Goal: Task Accomplishment & Management: Use online tool/utility

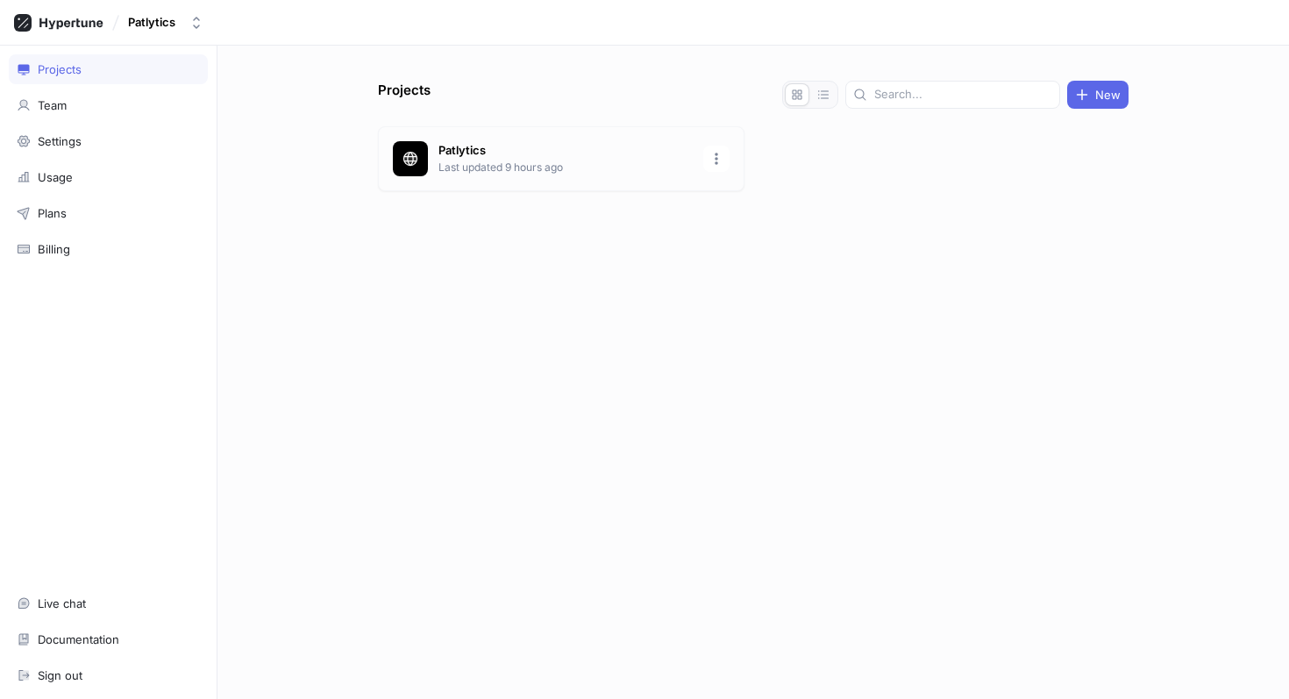
click at [496, 167] on p "Last updated 9 hours ago" at bounding box center [566, 168] width 254 height 16
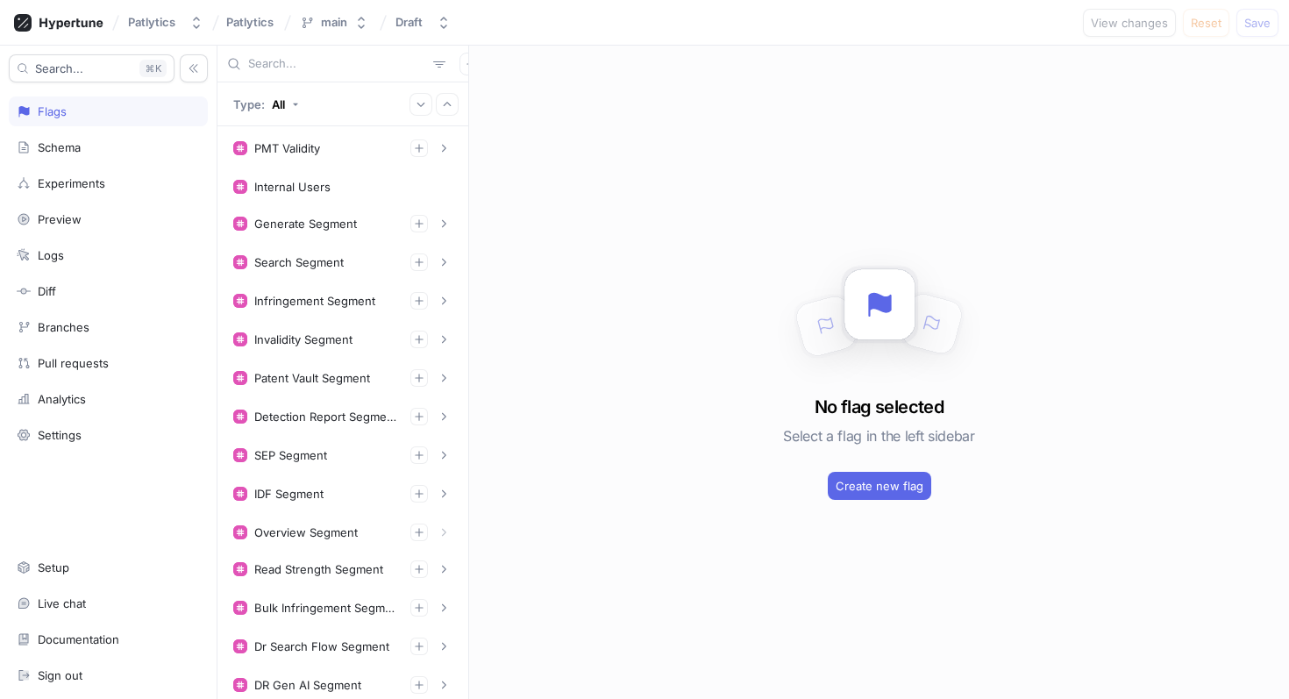
click at [292, 63] on input "text" at bounding box center [337, 64] width 178 height 18
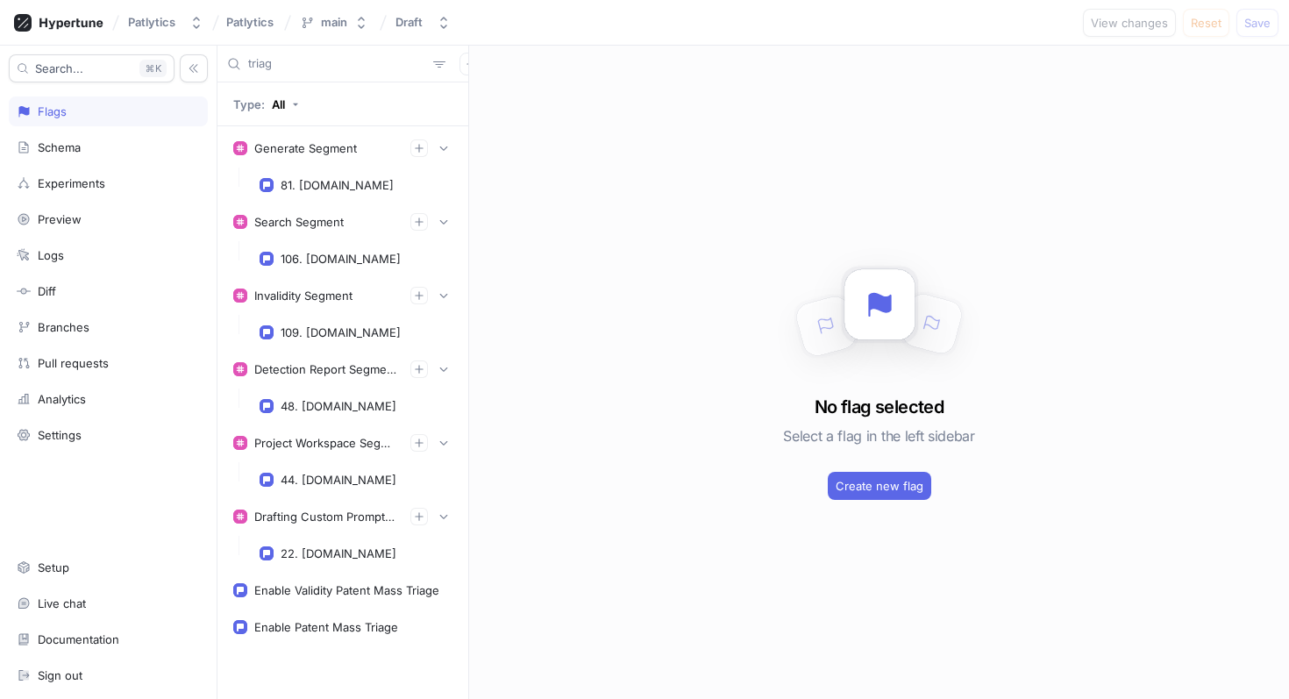
type input "triage"
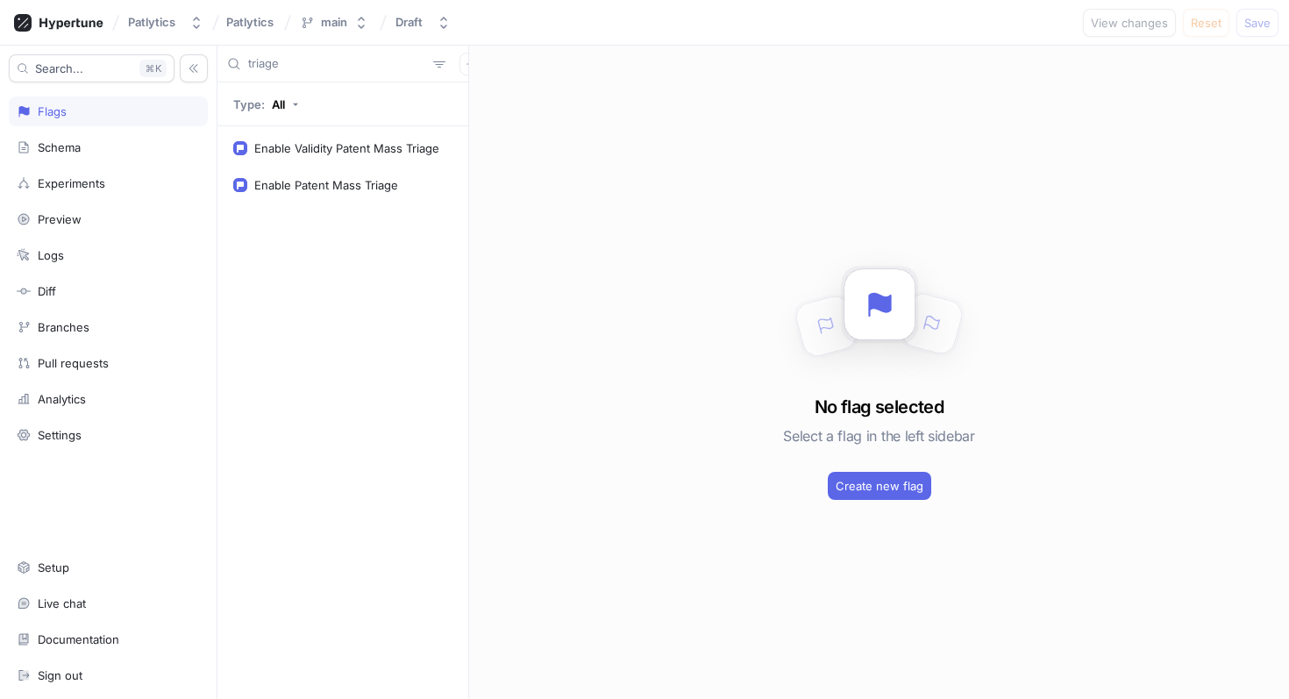
click at [290, 67] on input "triage" at bounding box center [337, 64] width 178 height 18
type input "m"
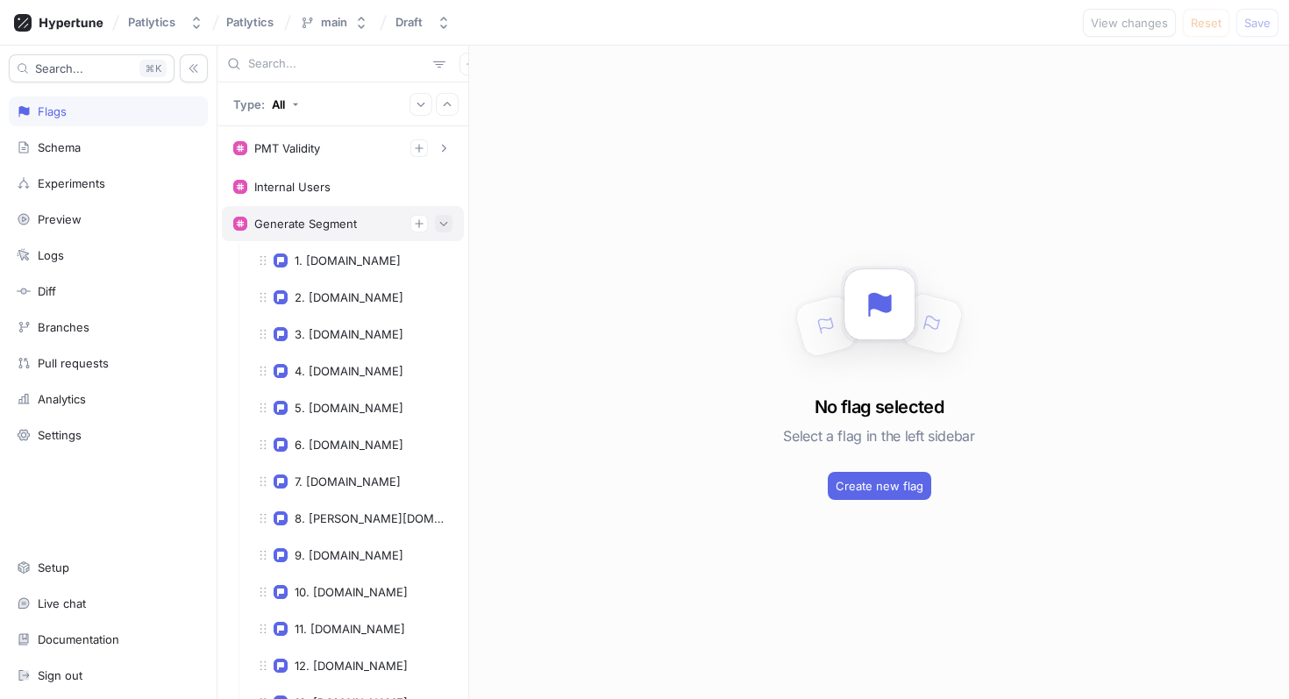
click at [445, 221] on icon "button" at bounding box center [444, 223] width 11 height 11
click at [444, 260] on icon "button" at bounding box center [444, 262] width 11 height 11
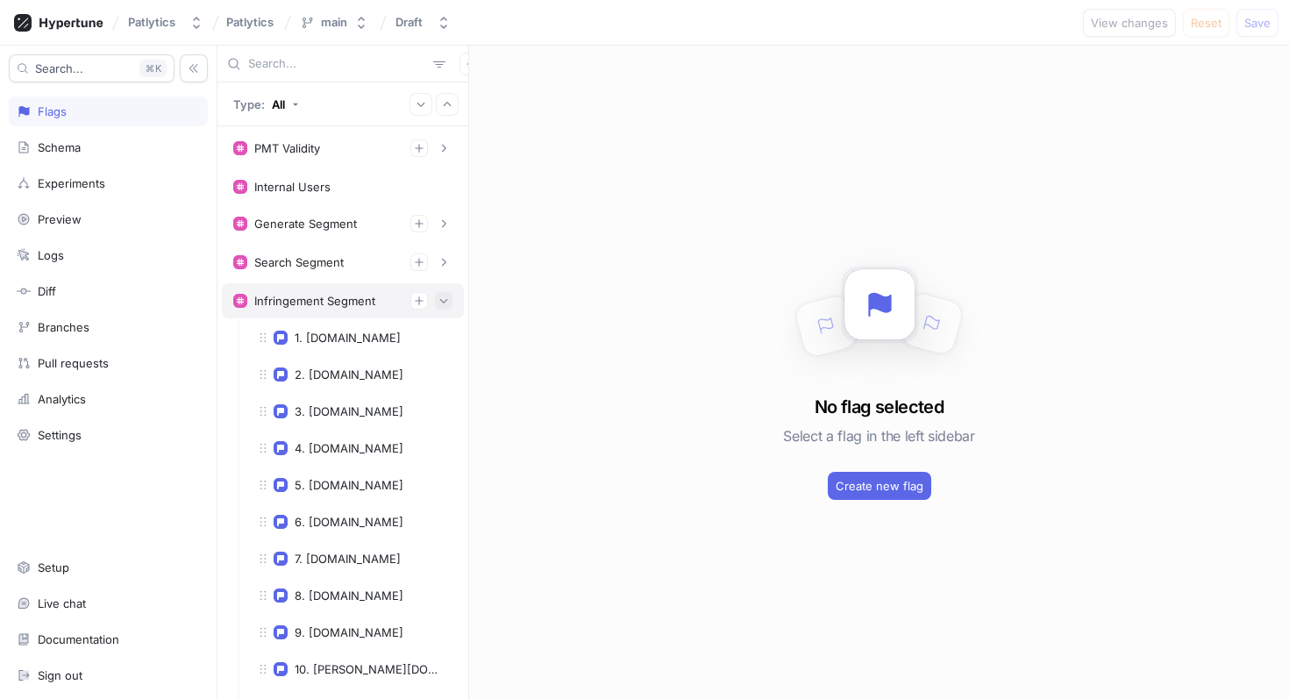
click at [446, 297] on icon "button" at bounding box center [444, 301] width 11 height 11
click at [445, 344] on icon "button" at bounding box center [444, 339] width 11 height 11
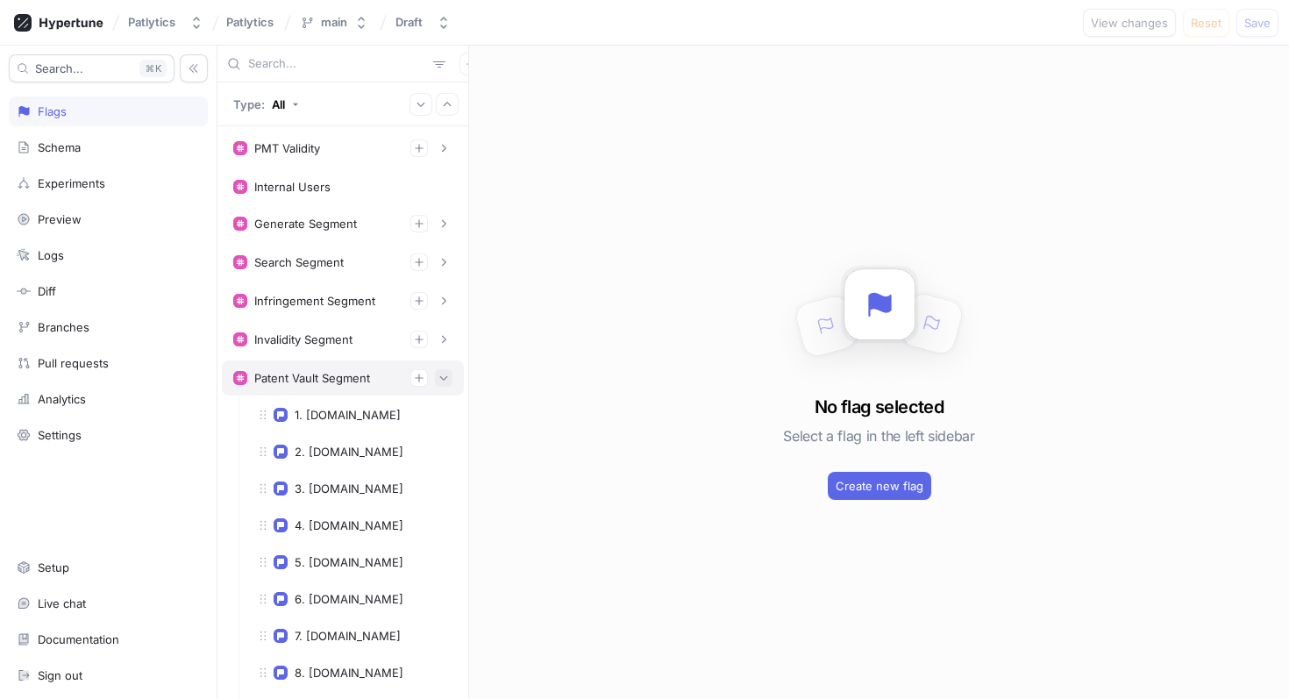
click at [448, 384] on button "button" at bounding box center [444, 378] width 18 height 18
click at [447, 417] on icon "button" at bounding box center [444, 416] width 11 height 11
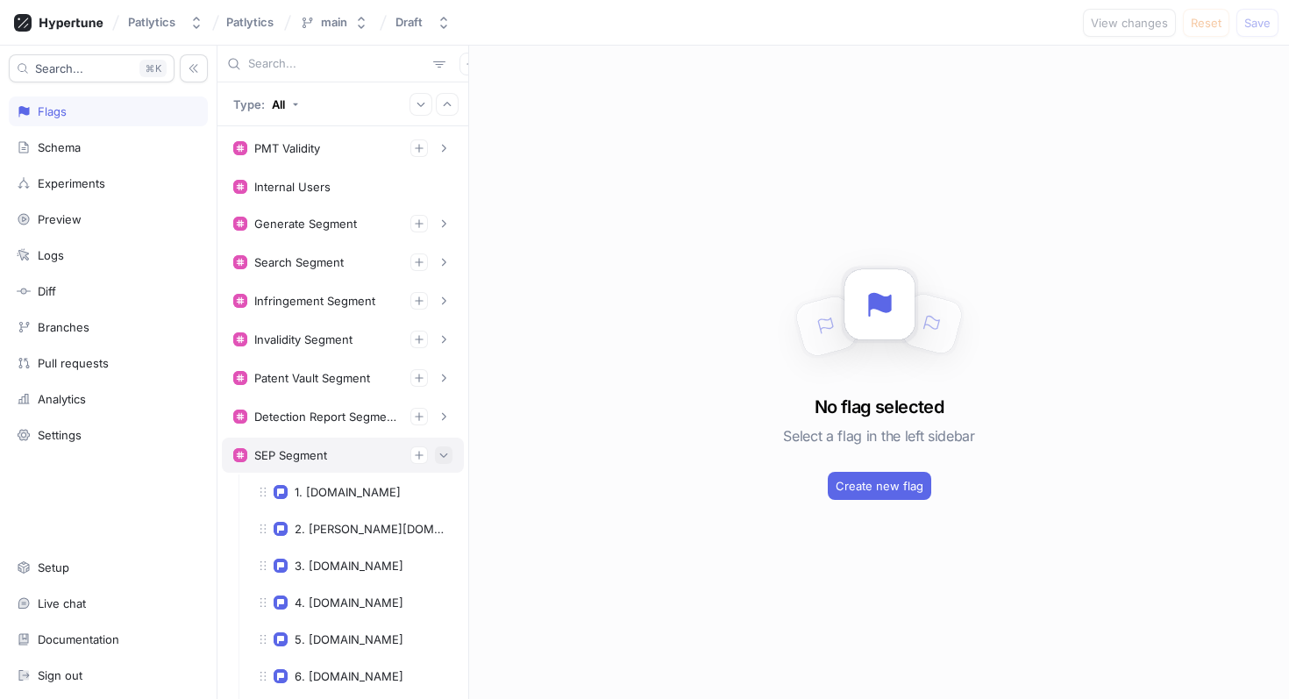
click at [446, 450] on icon "button" at bounding box center [444, 455] width 11 height 11
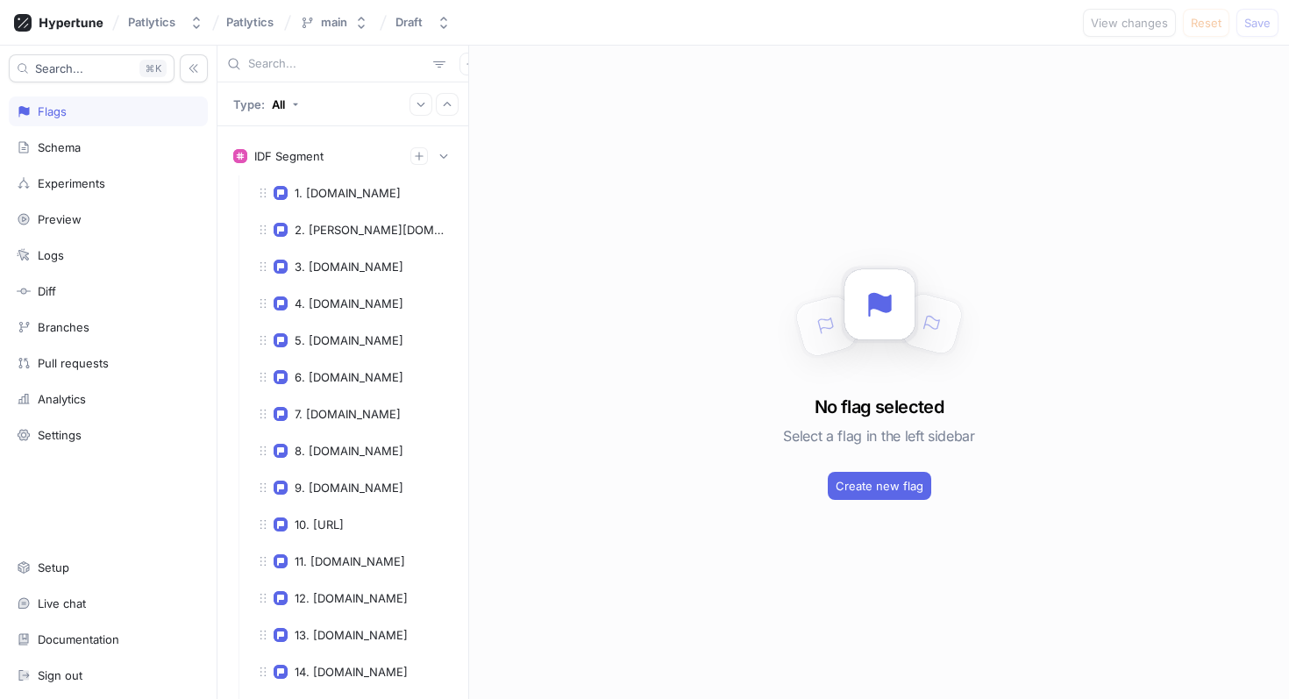
scroll to position [342, 0]
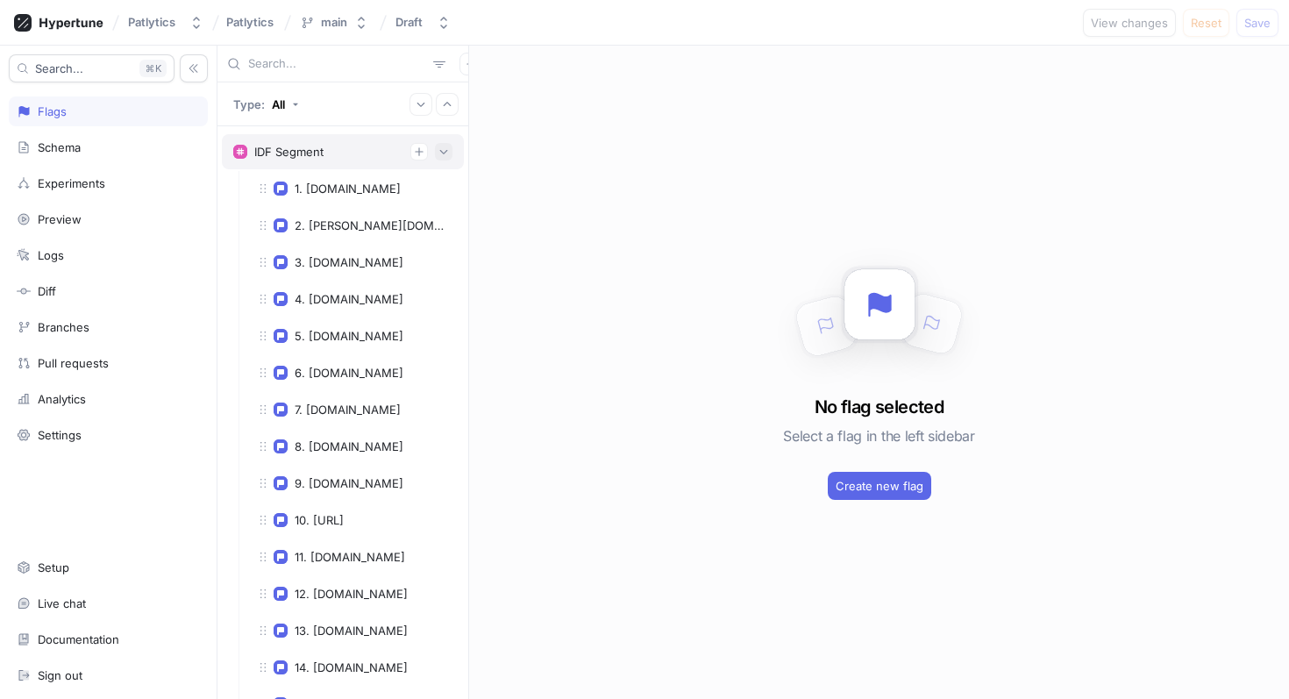
click at [447, 157] on button "button" at bounding box center [444, 152] width 18 height 18
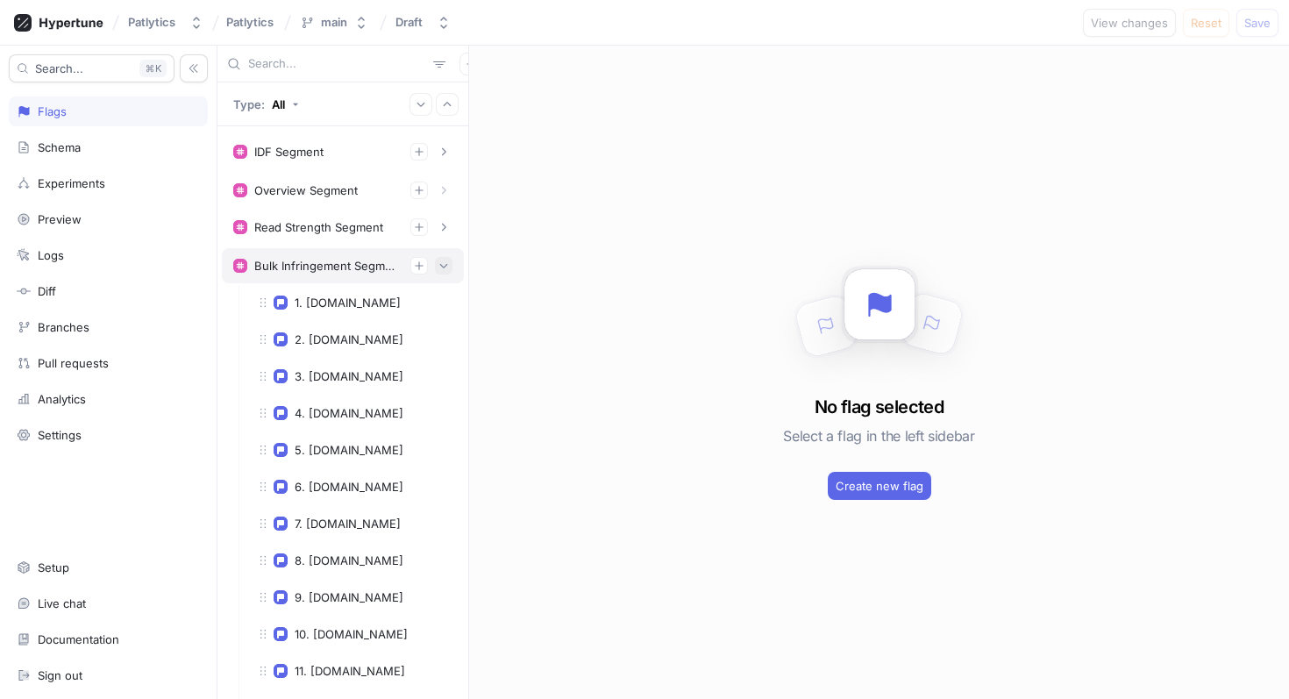
click at [451, 271] on button "button" at bounding box center [444, 266] width 18 height 18
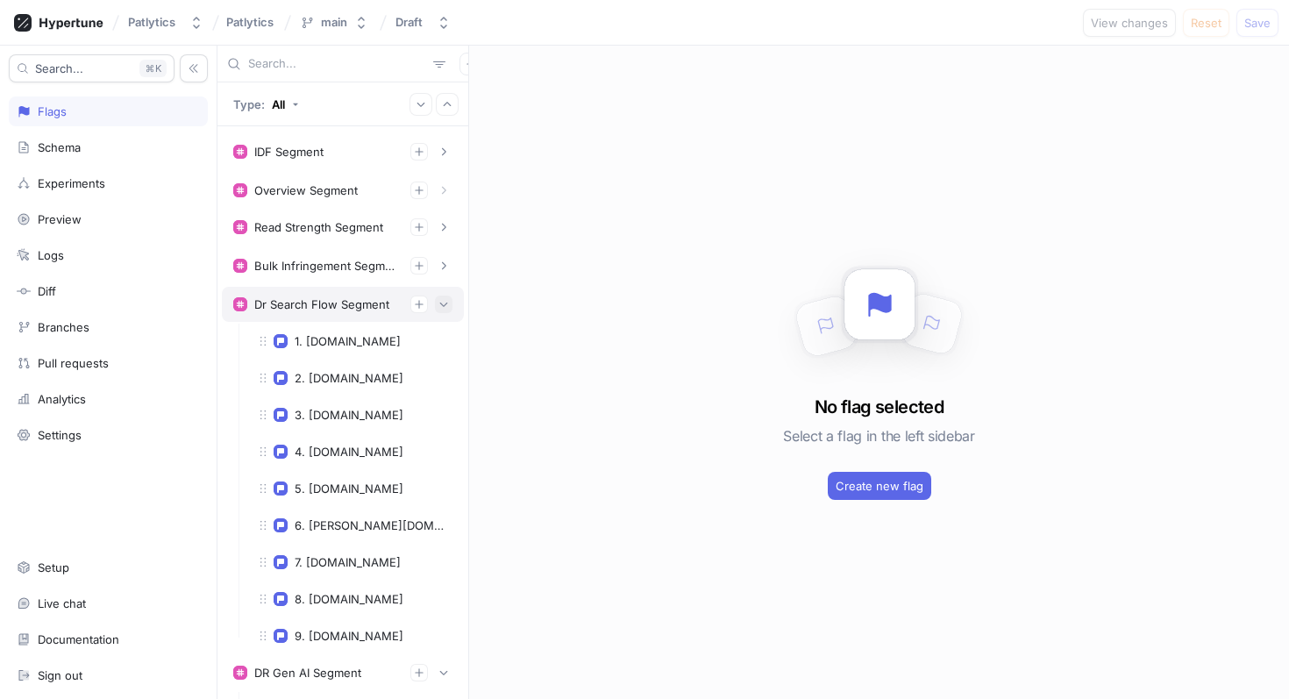
click at [450, 309] on button "button" at bounding box center [444, 305] width 18 height 18
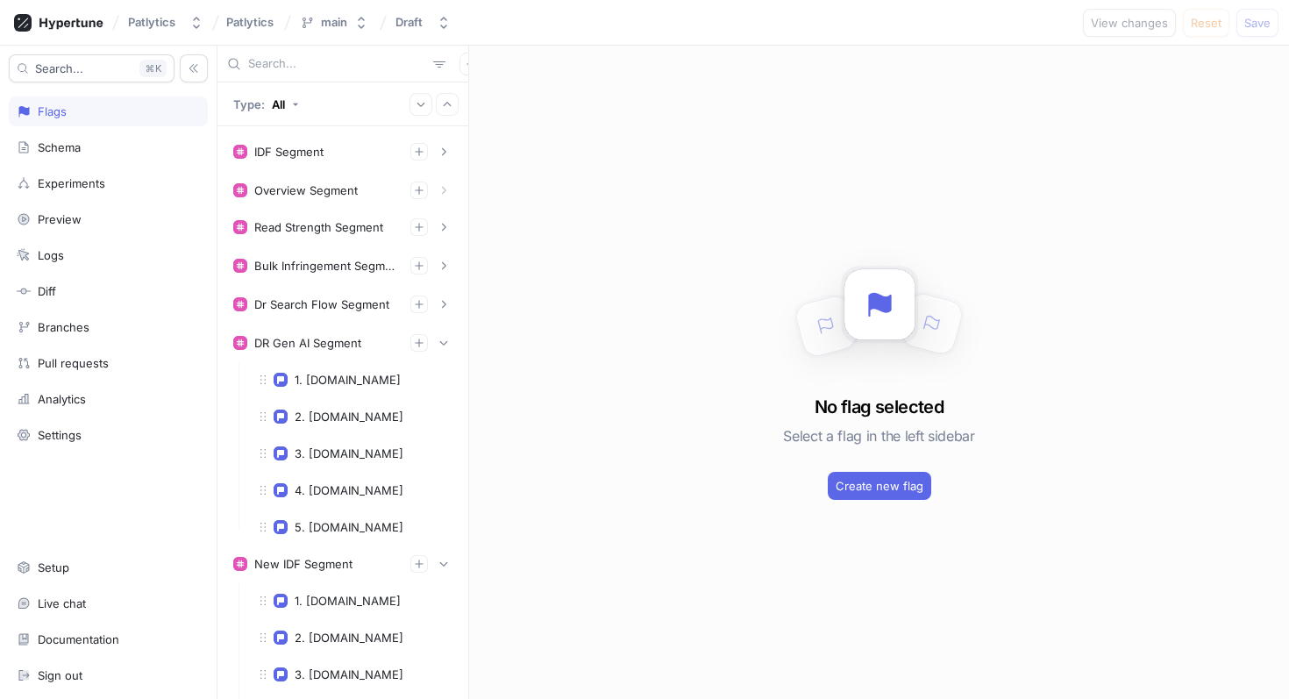
click at [311, 63] on input "text" at bounding box center [337, 64] width 178 height 18
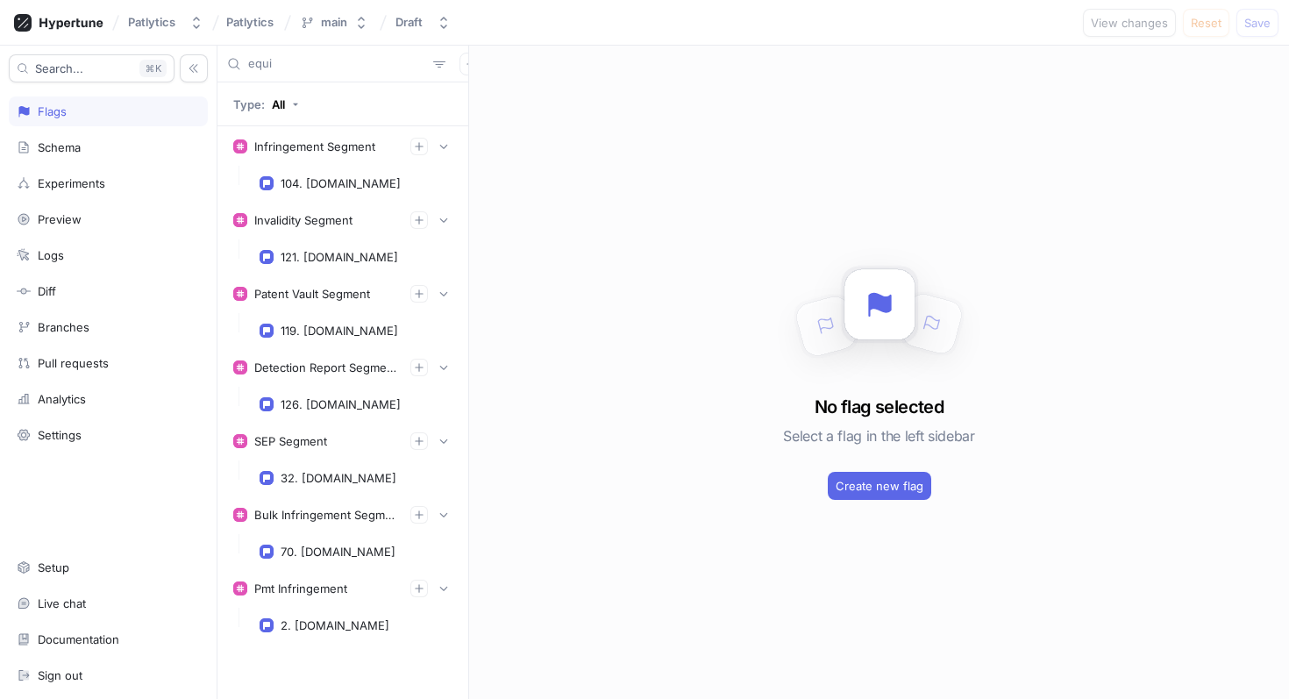
scroll to position [2, 0]
type input "equip"
click at [417, 592] on icon "button" at bounding box center [419, 588] width 11 height 11
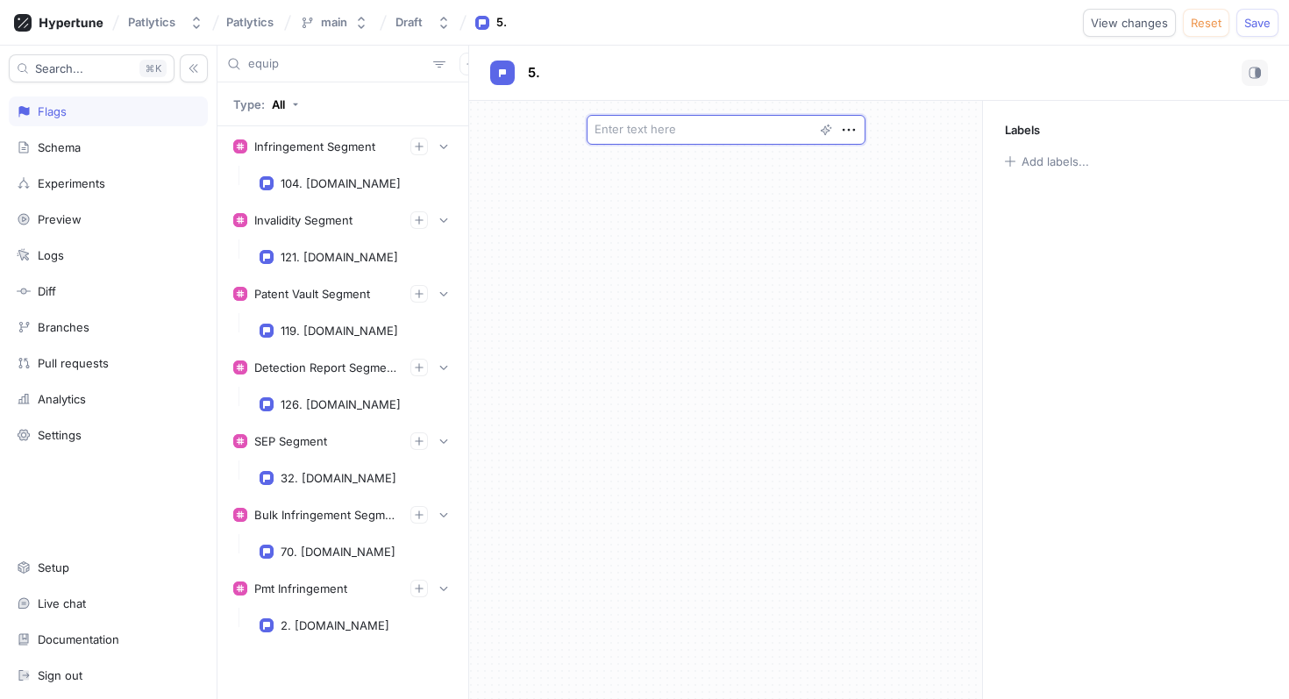
type textarea "x"
type textarea "c"
type textarea "x"
type textarea "ca"
type textarea "x"
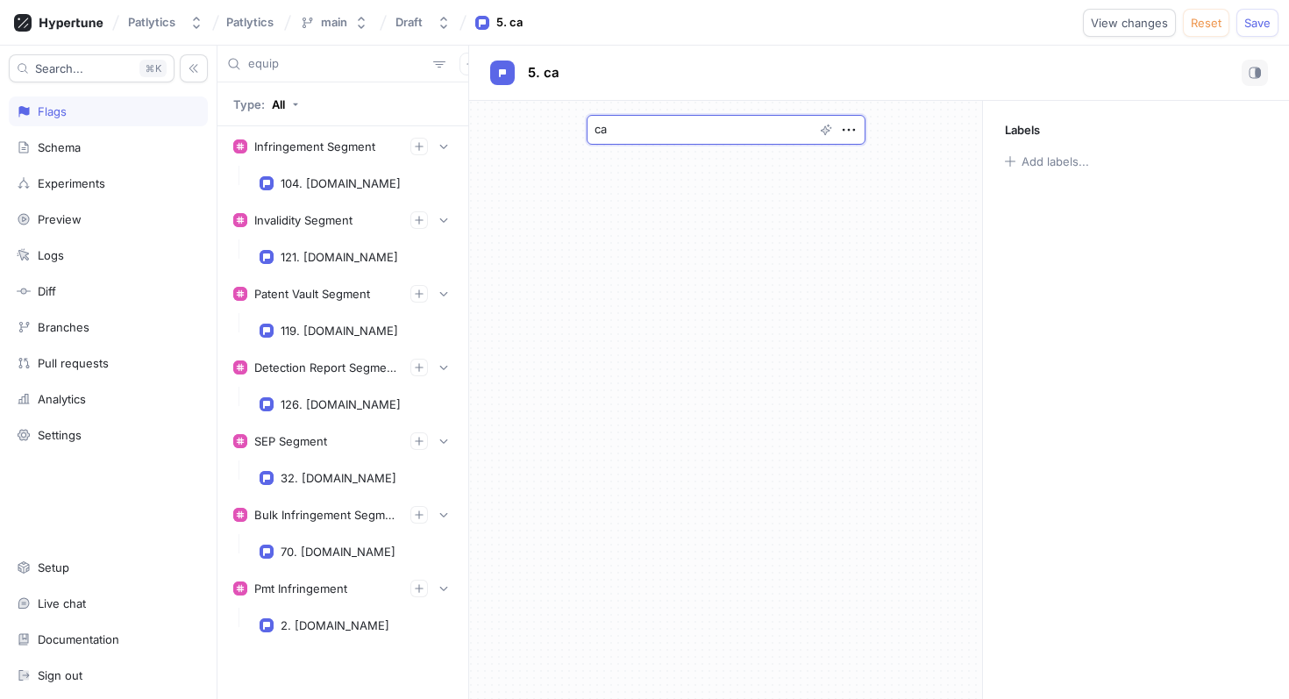
type textarea "cah"
type textarea "x"
type textarea "cahi"
type textarea "x"
type textarea "cahil"
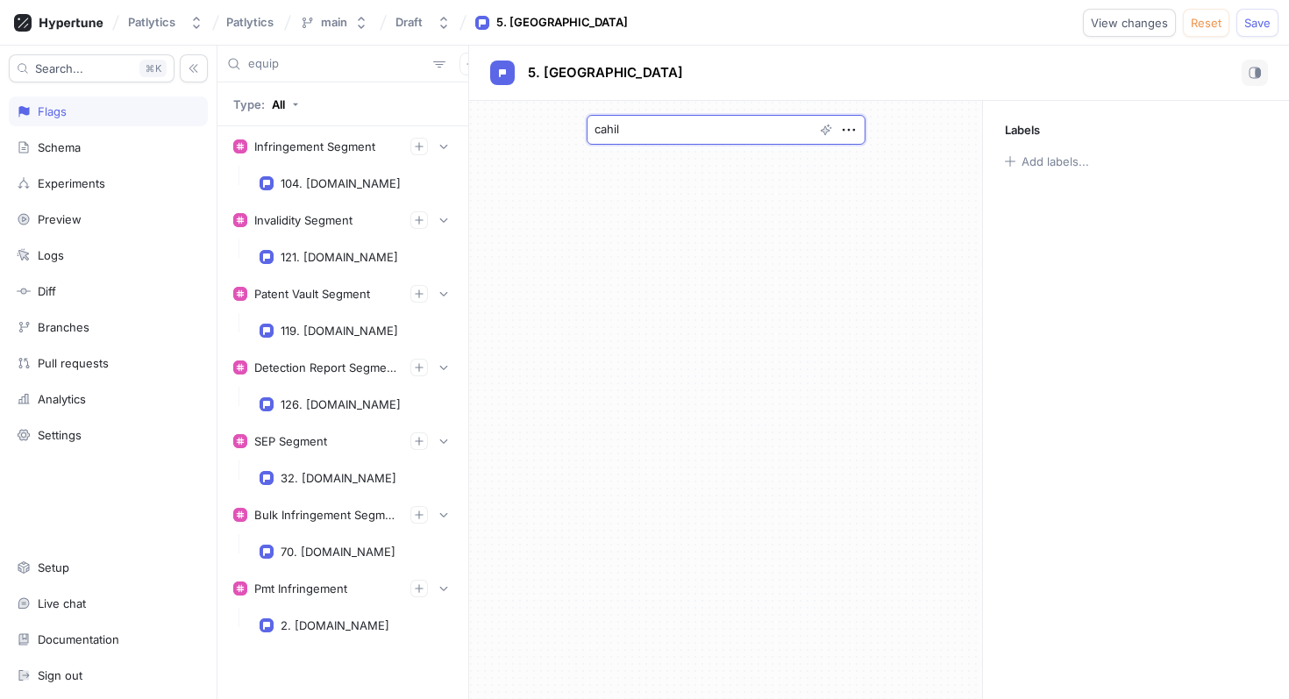
type textarea "x"
type textarea "[PERSON_NAME]."
type textarea "x"
type textarea "[PERSON_NAME][DOMAIN_NAME]"
type textarea "x"
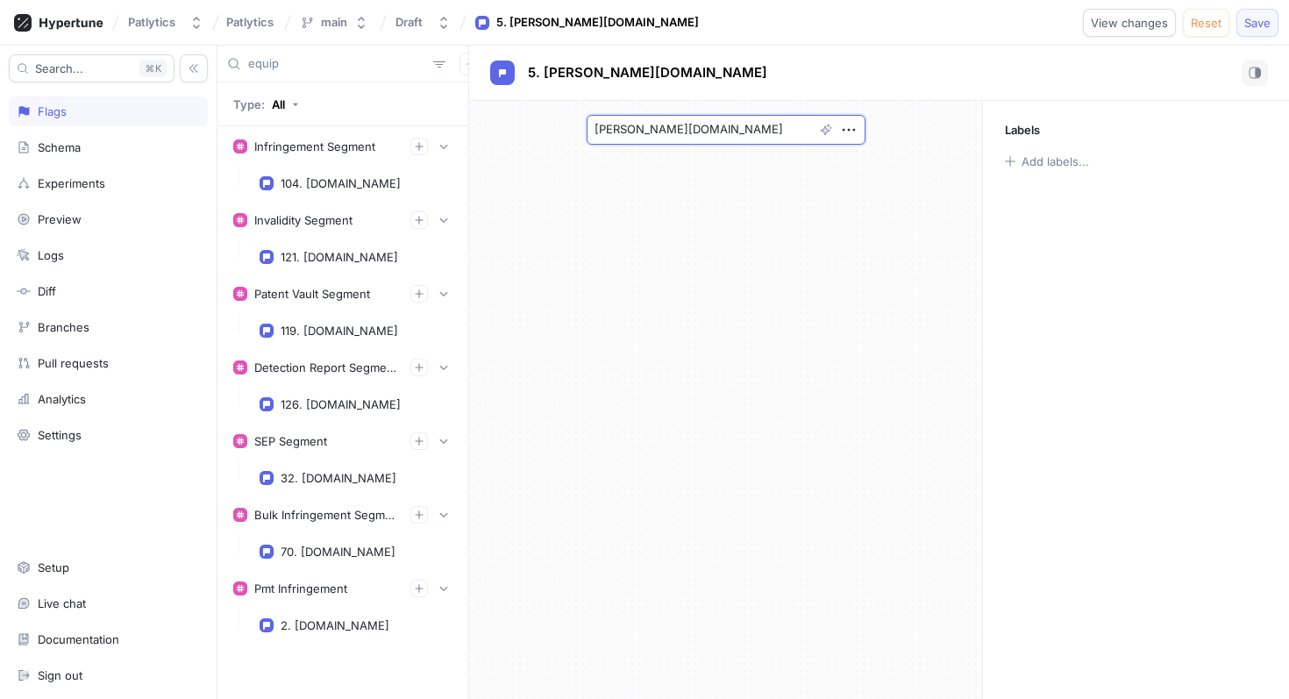
type textarea "[PERSON_NAME][DOMAIN_NAME]"
type textarea "x"
click at [1253, 20] on span "Save" at bounding box center [1258, 23] width 26 height 11
click at [316, 68] on input "equip" at bounding box center [337, 64] width 178 height 18
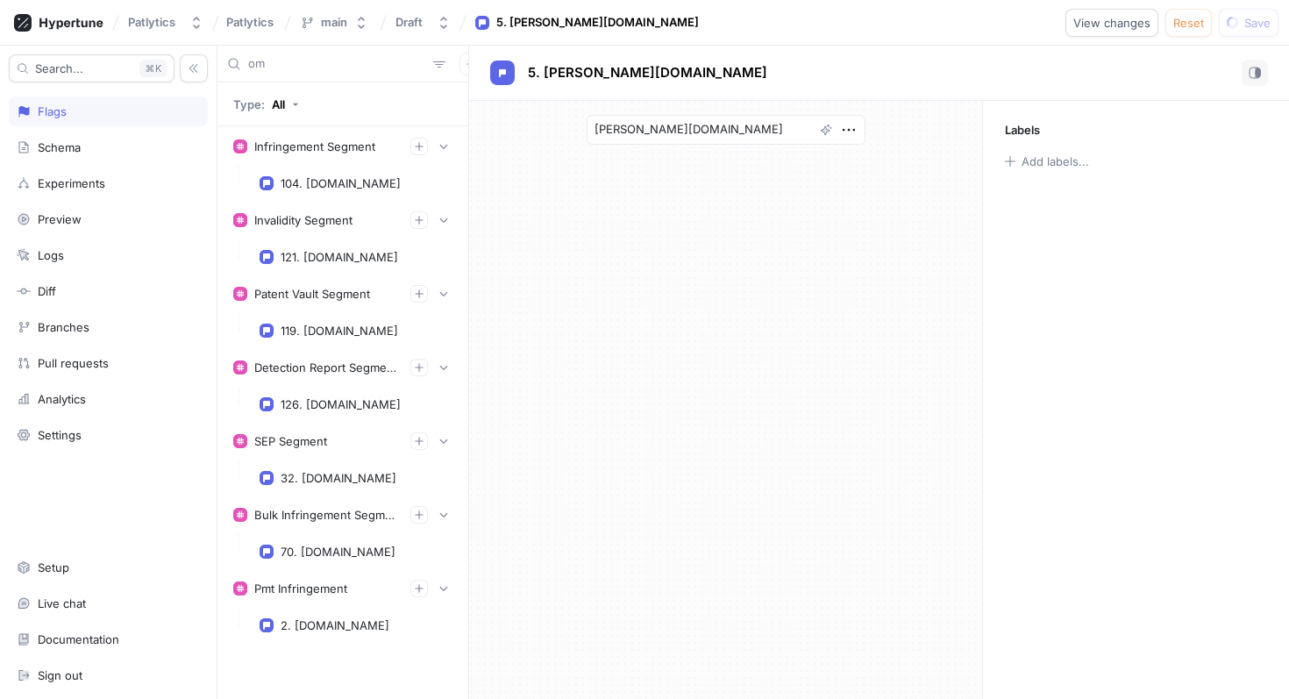
type input "omt"
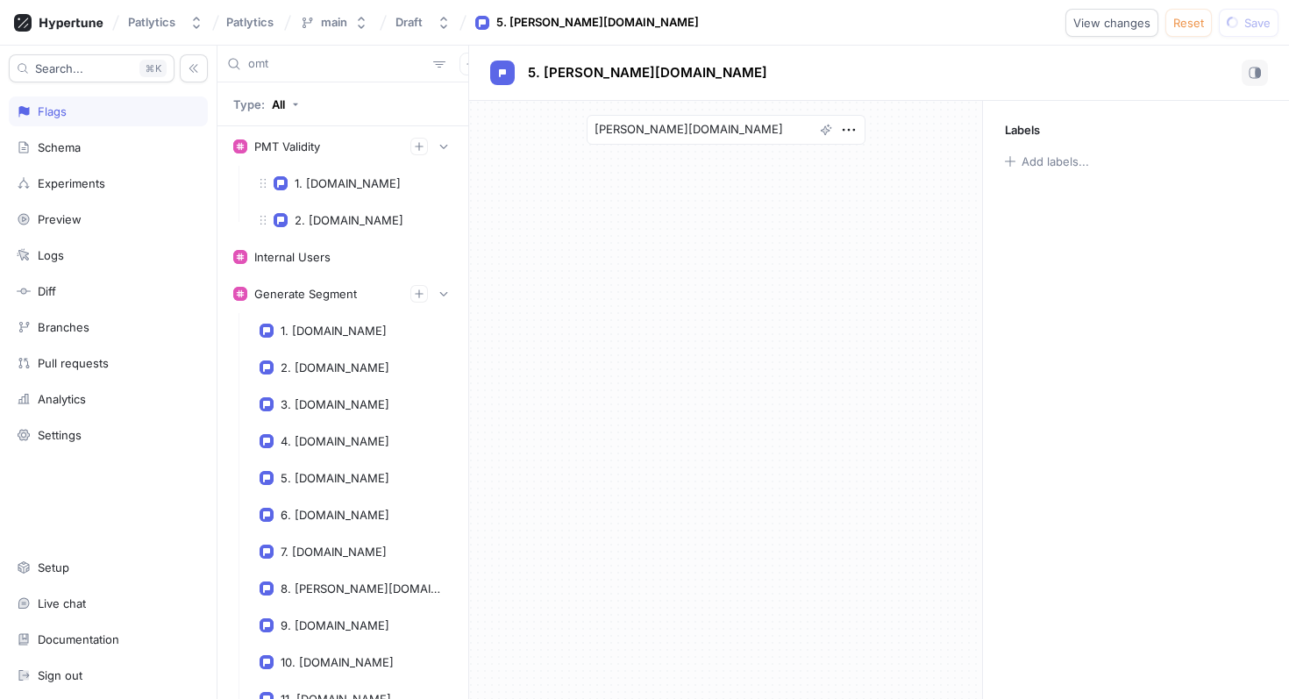
scroll to position [41499, 0]
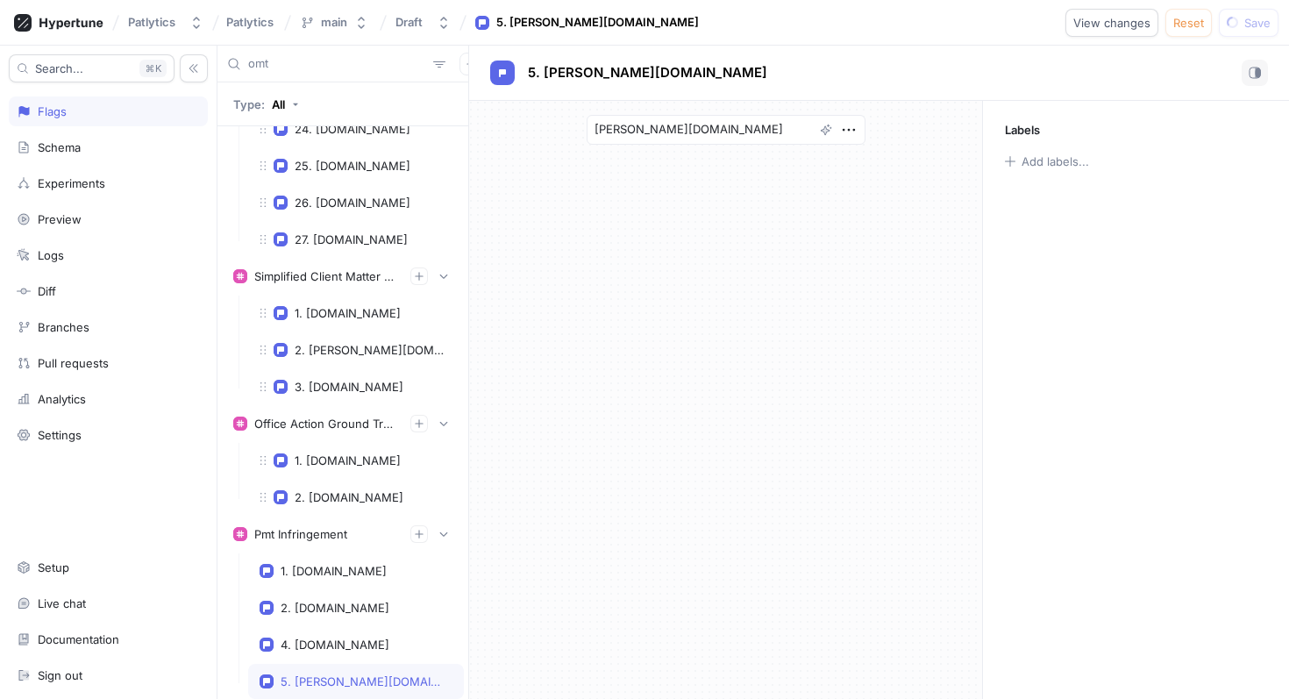
type textarea "x"
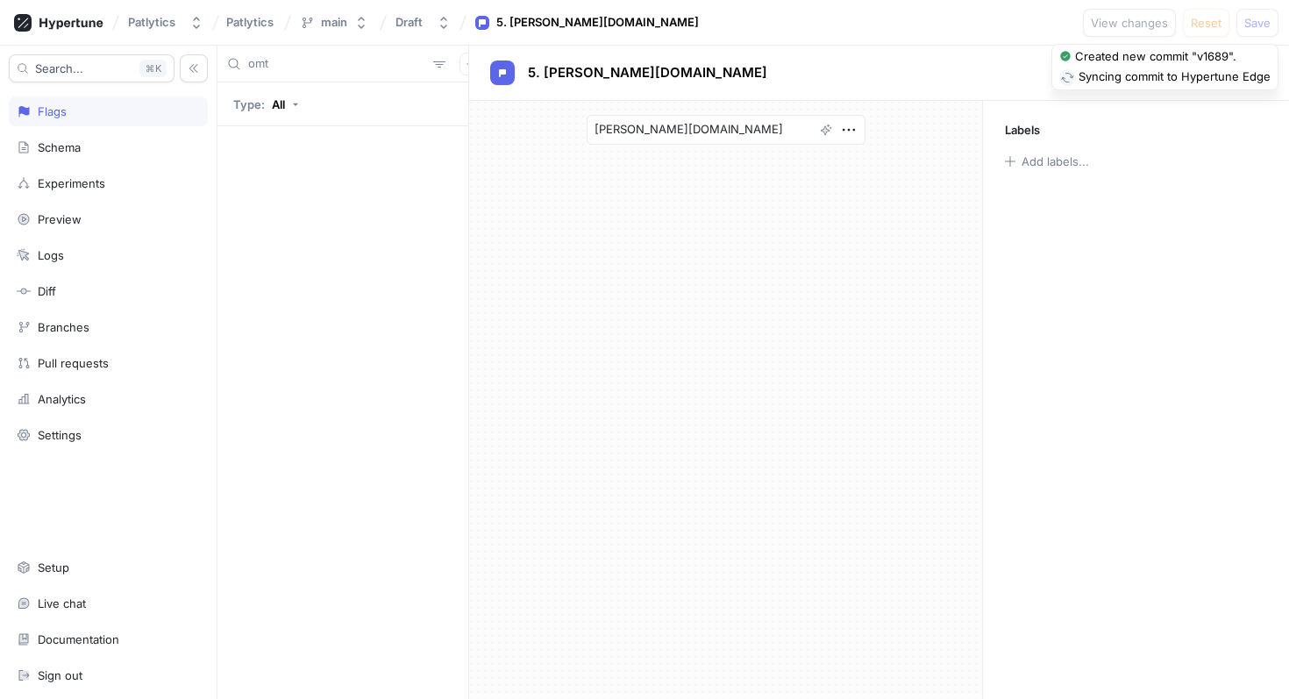
scroll to position [0, 0]
type input "o"
type textarea "x"
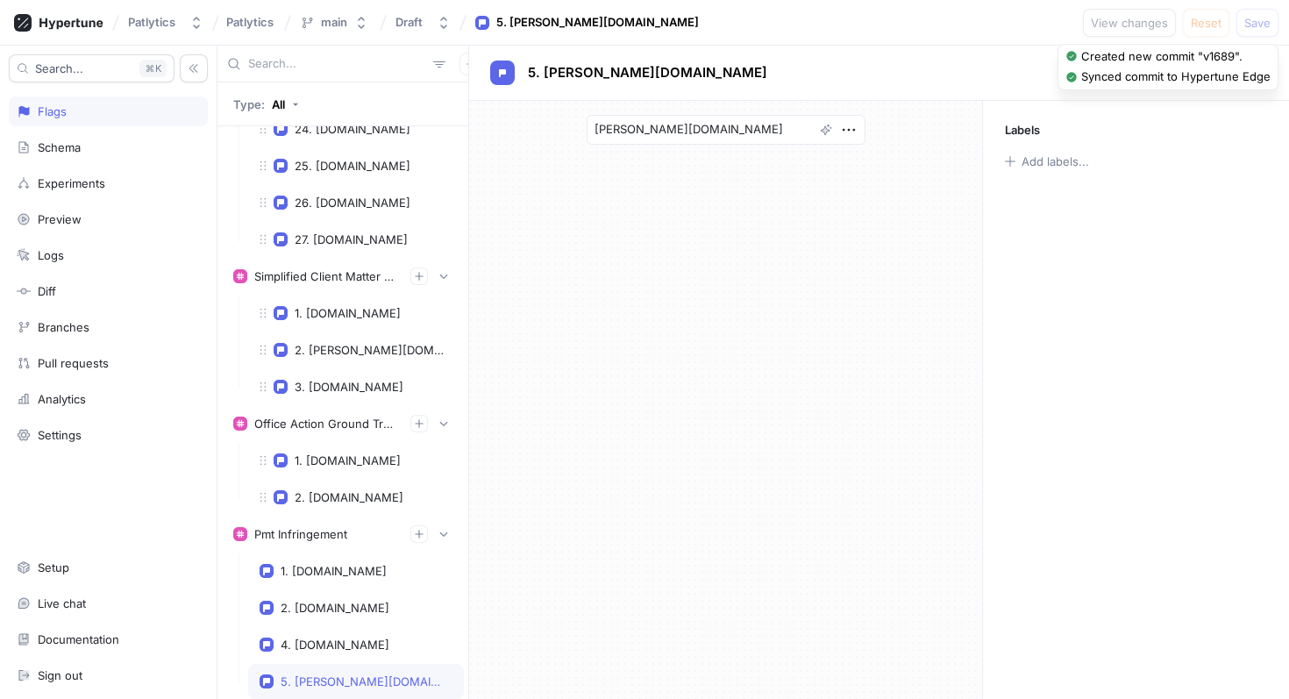
type textarea "x"
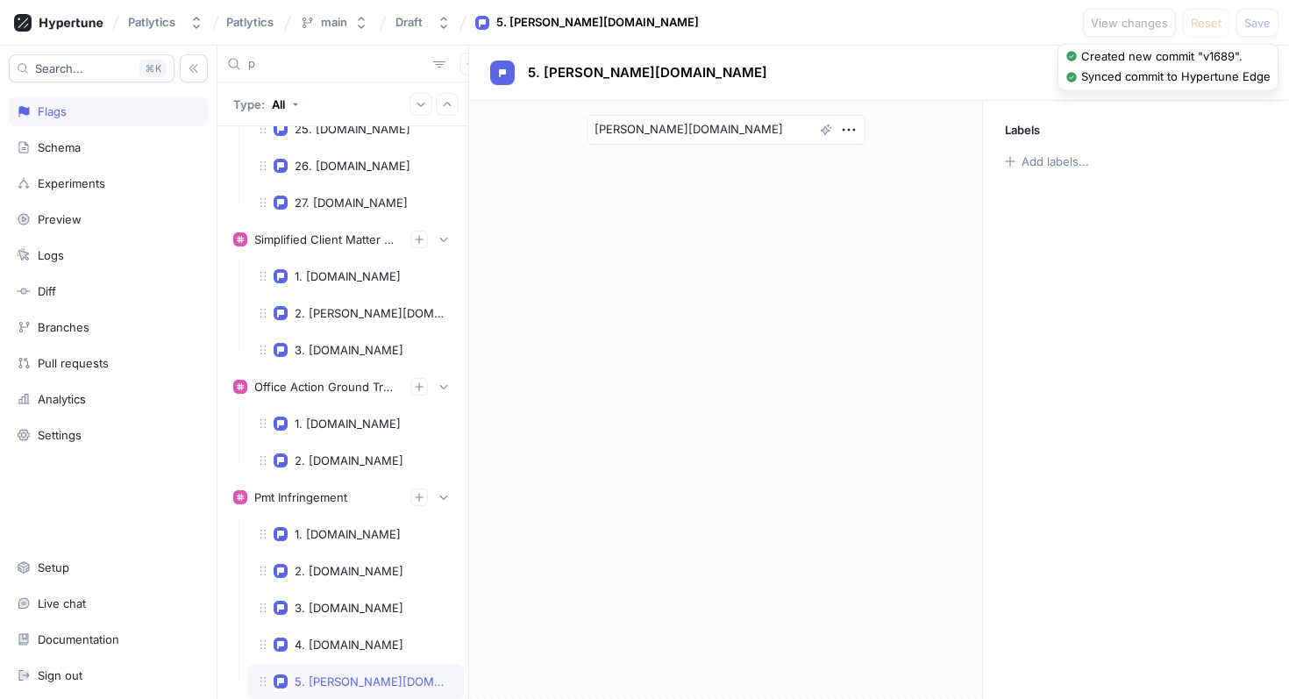
type input "pm"
type textarea "x"
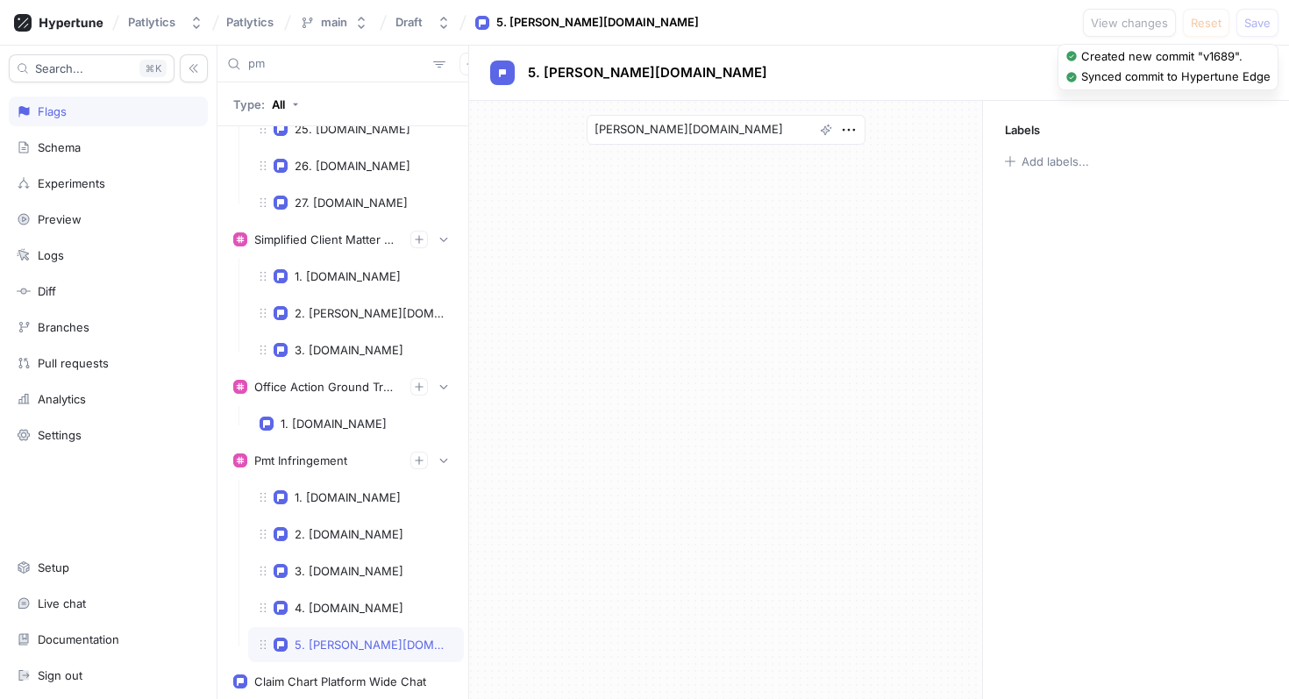
type input "pmt"
type textarea "x"
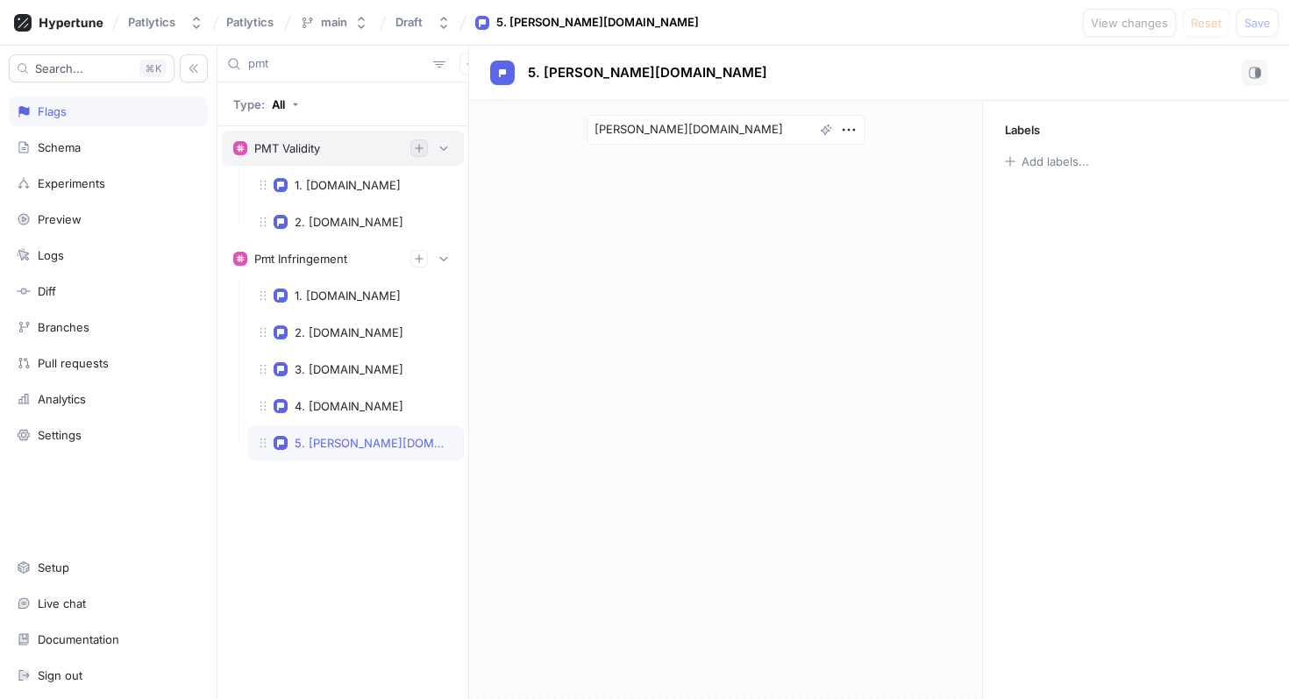
type input "pmt"
click at [425, 151] on button "button" at bounding box center [419, 148] width 18 height 18
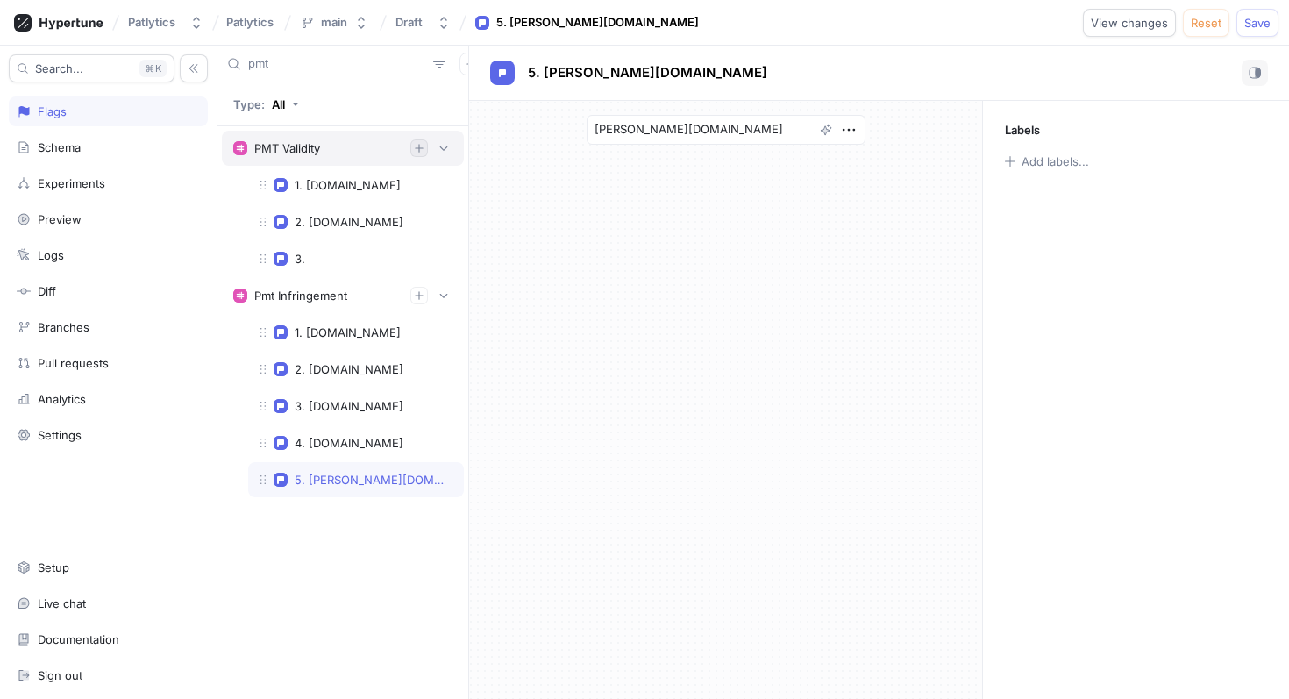
type textarea "x"
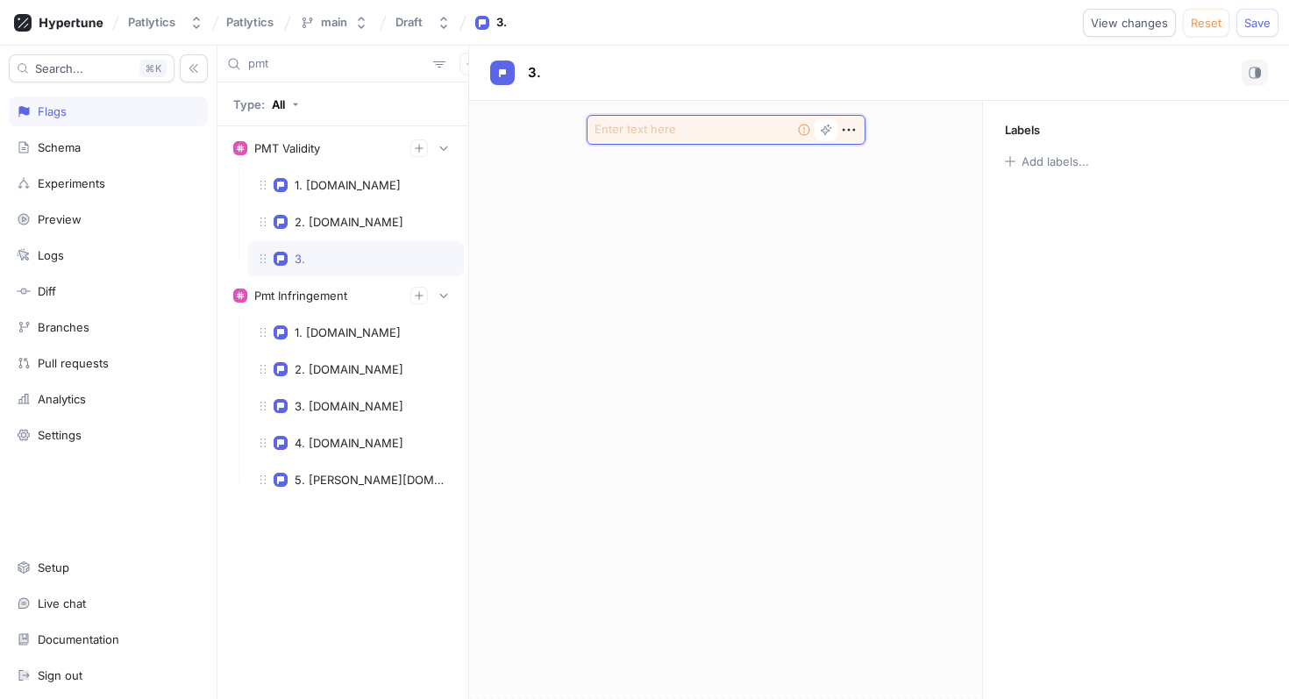
click at [641, 132] on textarea at bounding box center [726, 130] width 279 height 30
type textarea "x"
type textarea "c"
type textarea "x"
type textarea "ca"
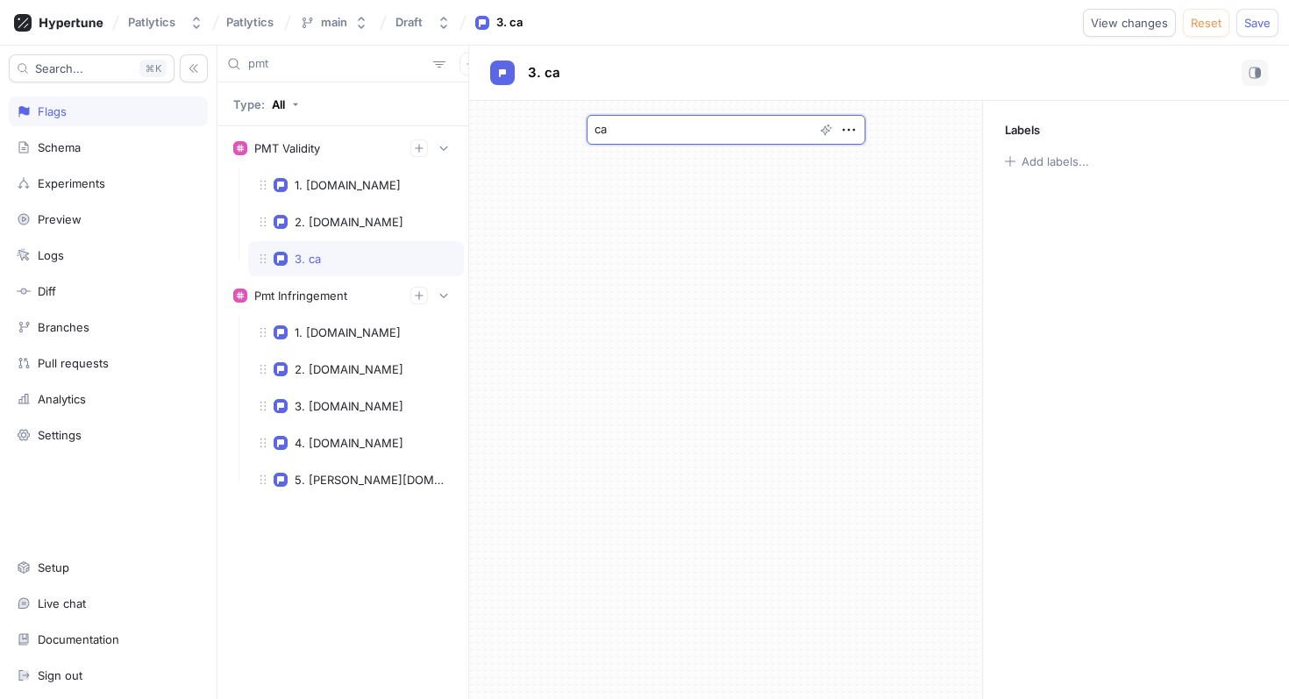
type textarea "x"
type textarea "cah"
type textarea "x"
type textarea "cahi"
type textarea "x"
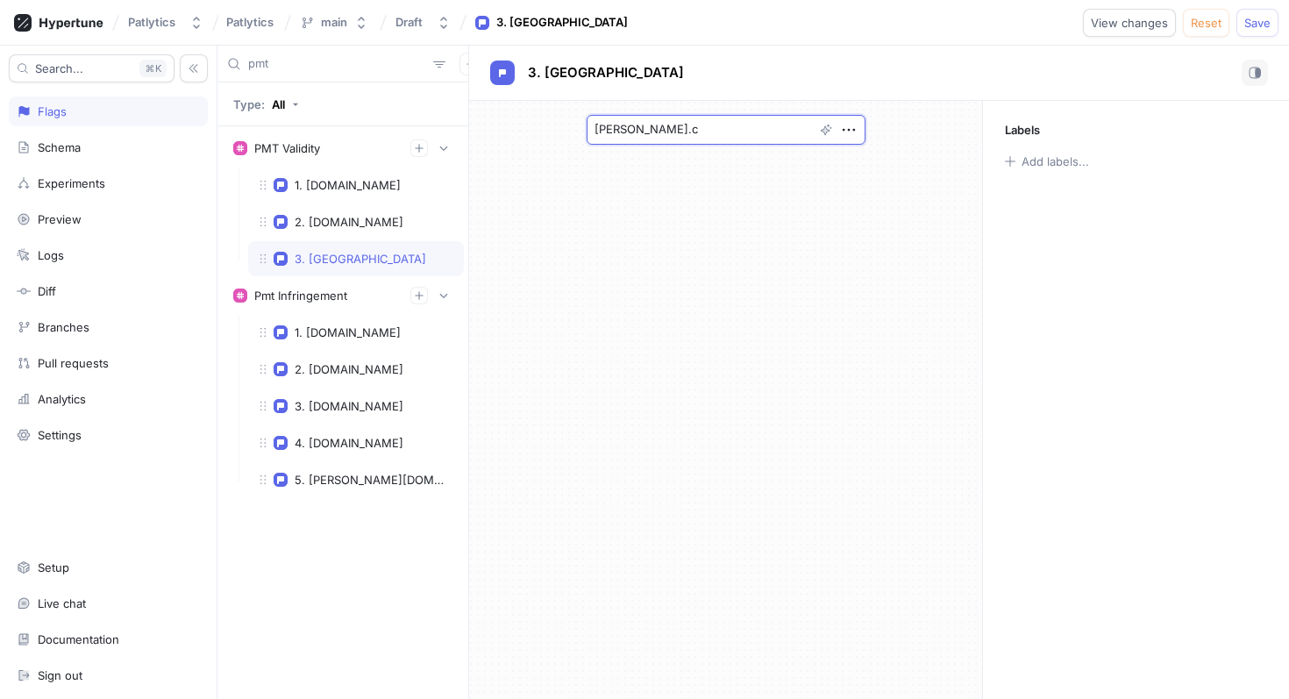
type textarea "[PERSON_NAME][DOMAIN_NAME]"
type textarea "x"
type textarea "[PERSON_NAME][DOMAIN_NAME]"
click at [1263, 25] on span "Save" at bounding box center [1258, 23] width 26 height 11
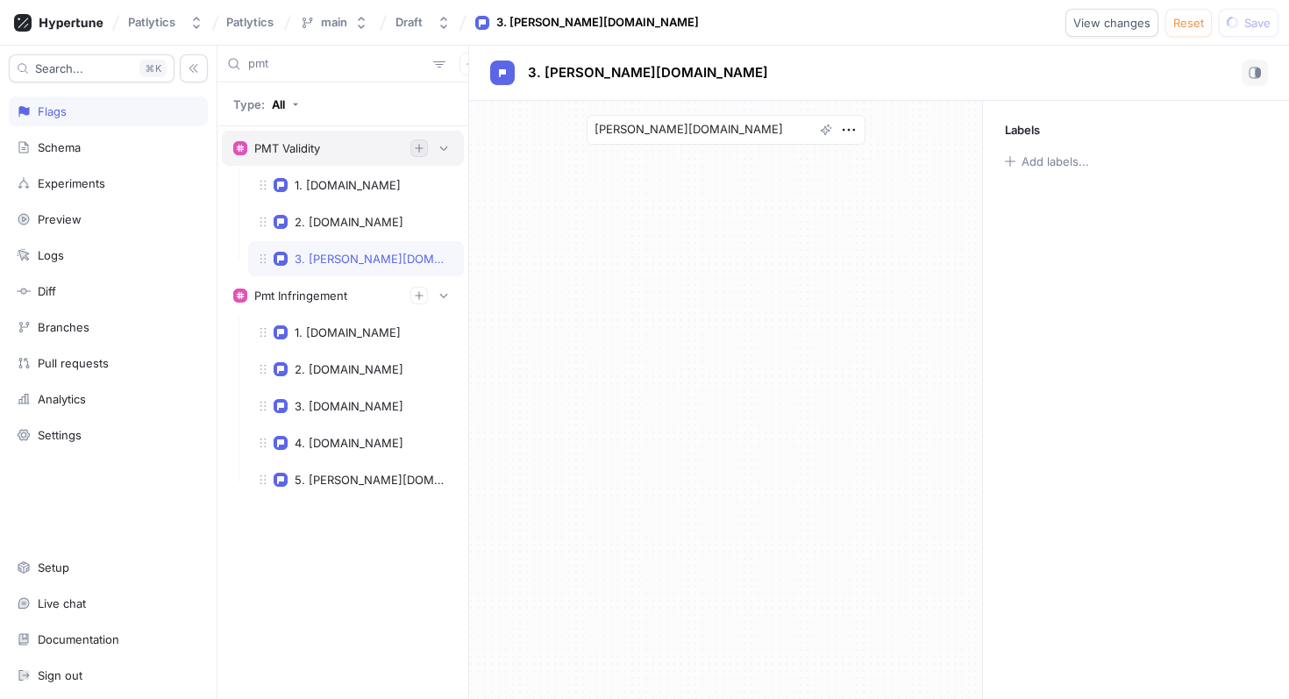
click at [421, 154] on button "button" at bounding box center [419, 148] width 18 height 18
type textarea "x"
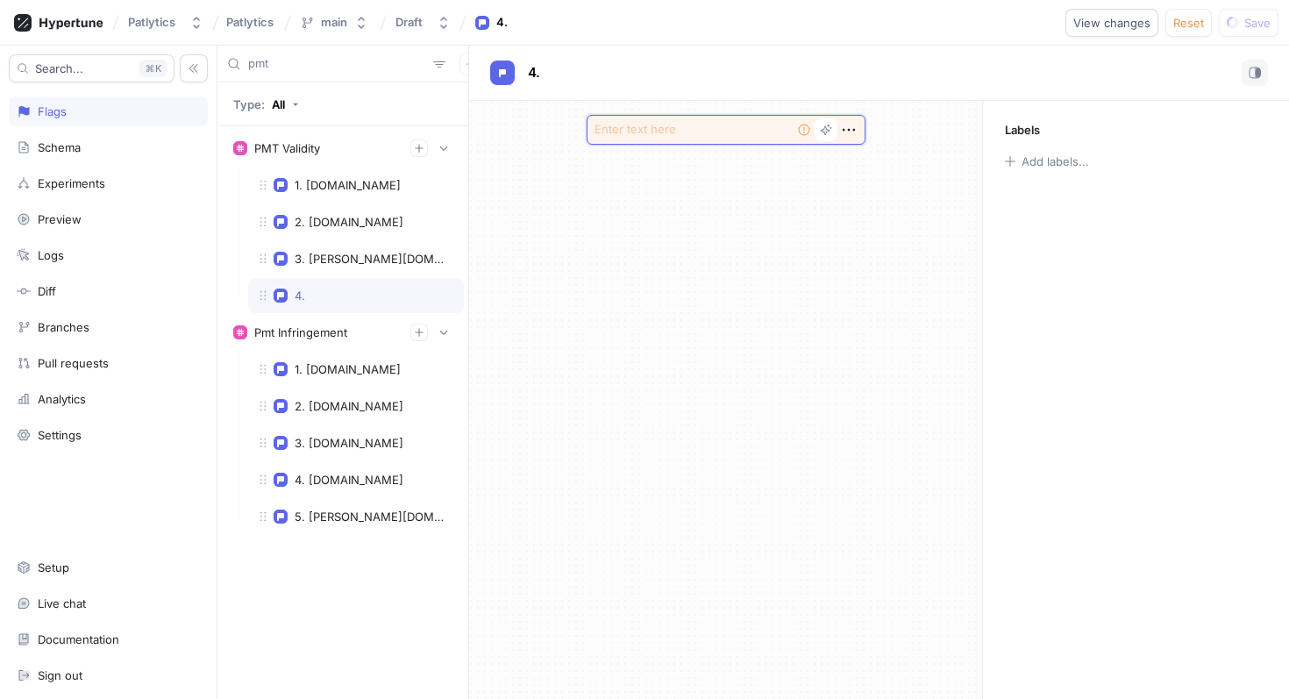
click at [650, 135] on textarea at bounding box center [726, 130] width 279 height 30
type textarea "x"
type textarea "e"
type textarea "x"
type textarea "eq"
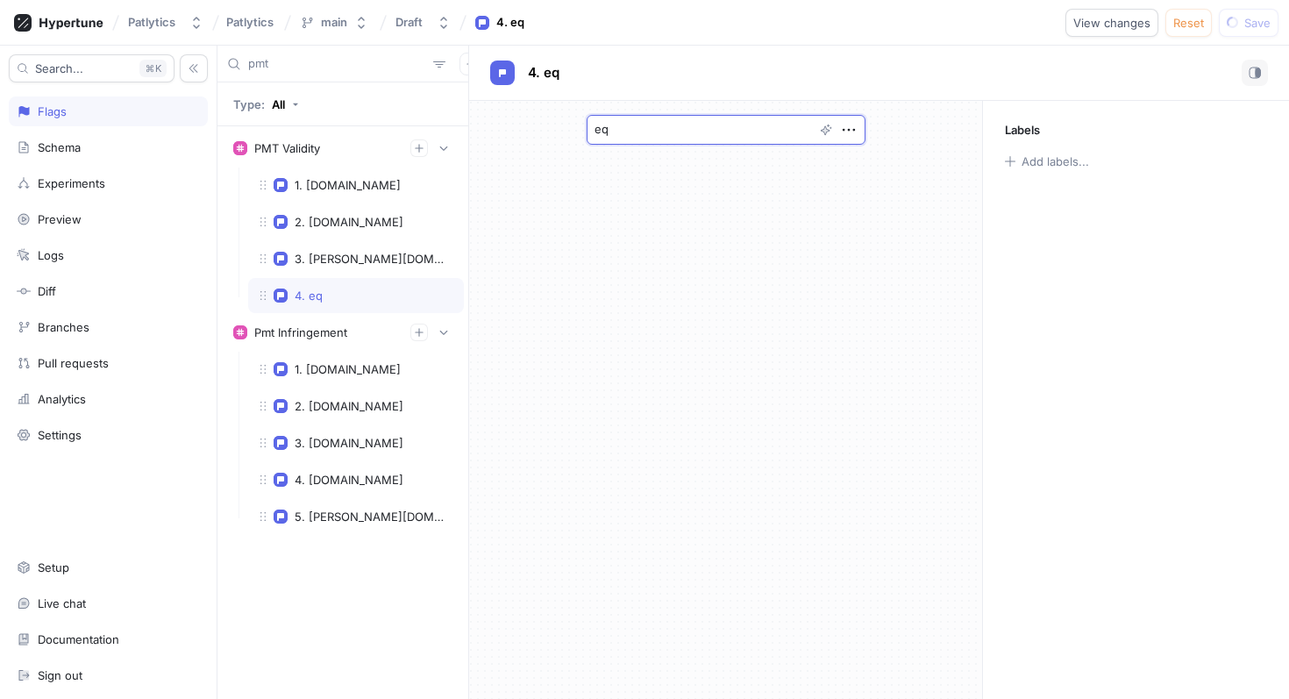
type textarea "x"
type textarea "equi"
type textarea "x"
type textarea "equip"
type textarea "x"
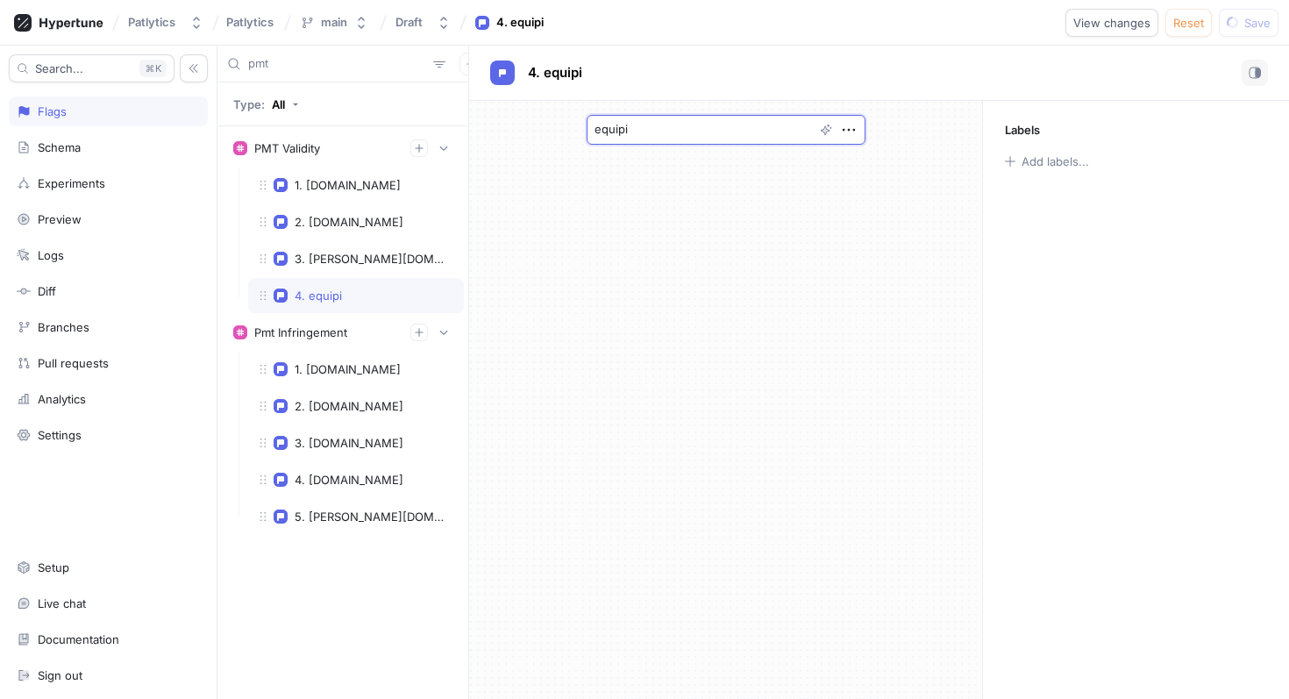
type textarea "equipip"
type textarea "x"
type textarea "equipip."
type textarea "x"
type textarea "equipip.c"
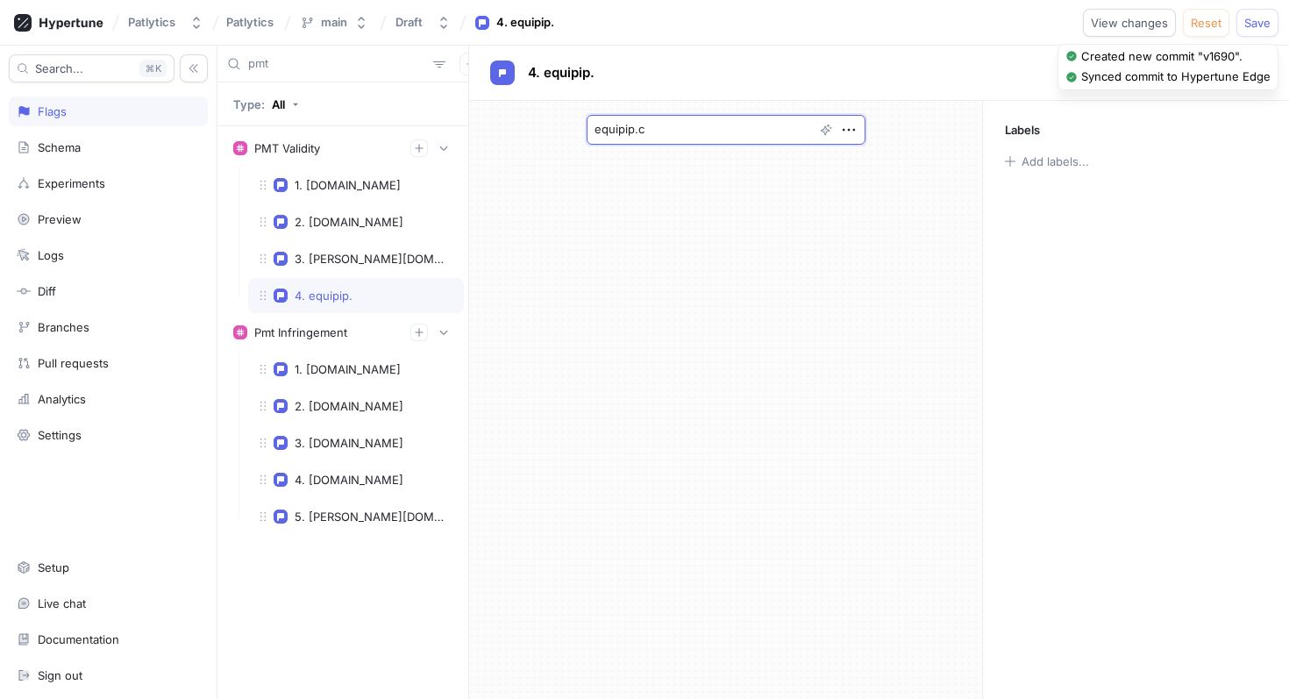
type textarea "x"
type textarea "[DOMAIN_NAME]"
type textarea "x"
type textarea "[DOMAIN_NAME]"
click at [1252, 22] on span "Save" at bounding box center [1258, 23] width 26 height 11
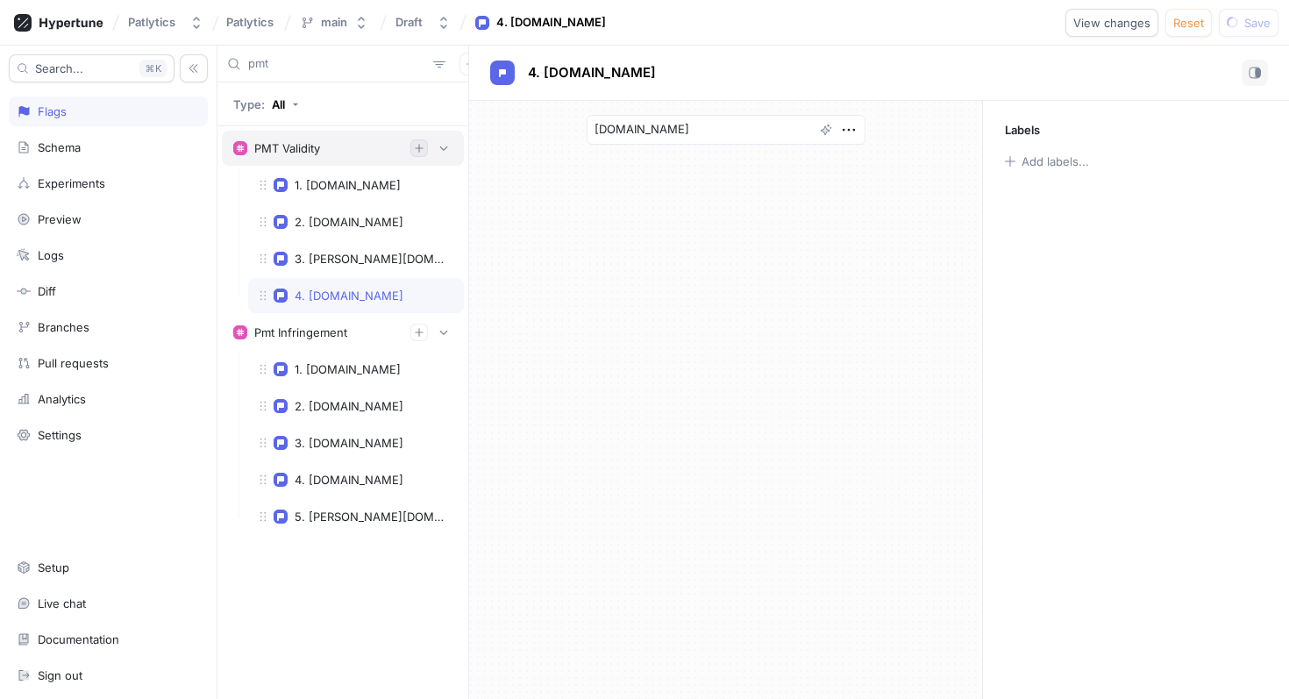
click at [422, 149] on icon "button" at bounding box center [419, 148] width 11 height 11
type textarea "x"
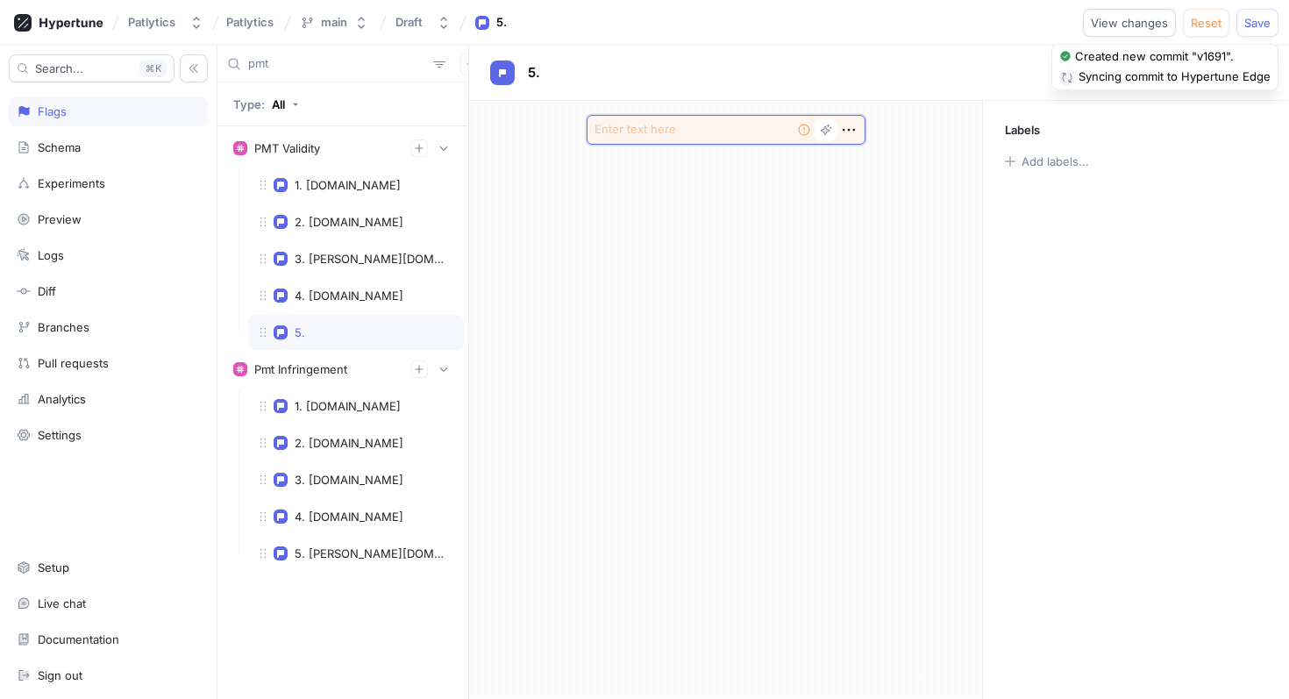
click at [633, 139] on textarea at bounding box center [726, 130] width 279 height 30
type textarea "x"
type textarea "y"
type textarea "x"
type textarea "yo"
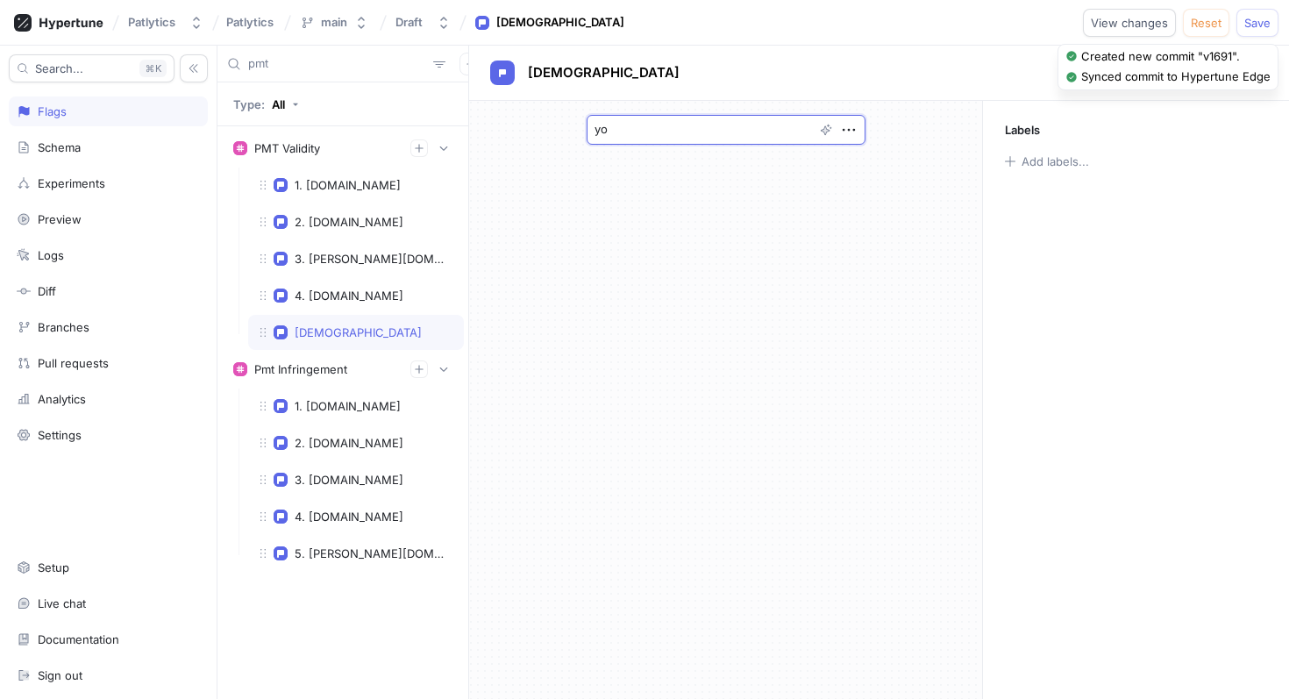
type textarea "x"
type textarea "you"
type textarea "x"
type textarea "youn"
type textarea "x"
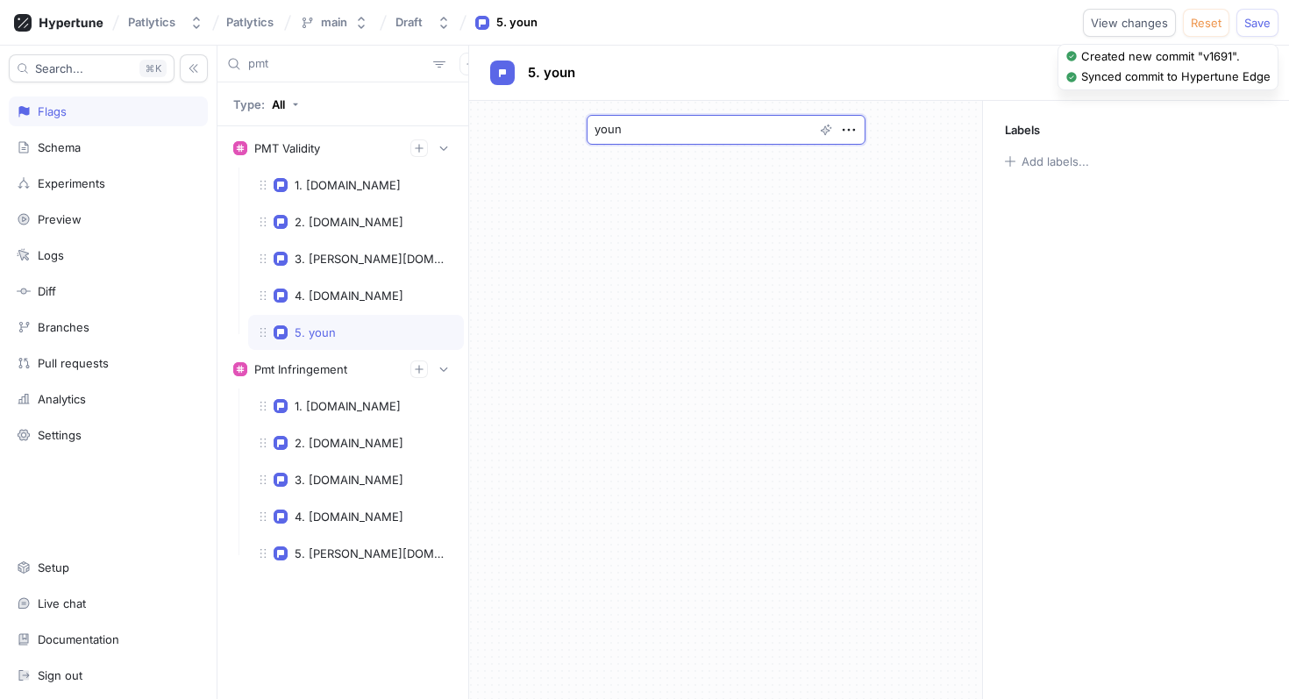
type textarea "young"
type textarea "x"
type textarea "youngb"
type textarea "x"
type textarea "youngba"
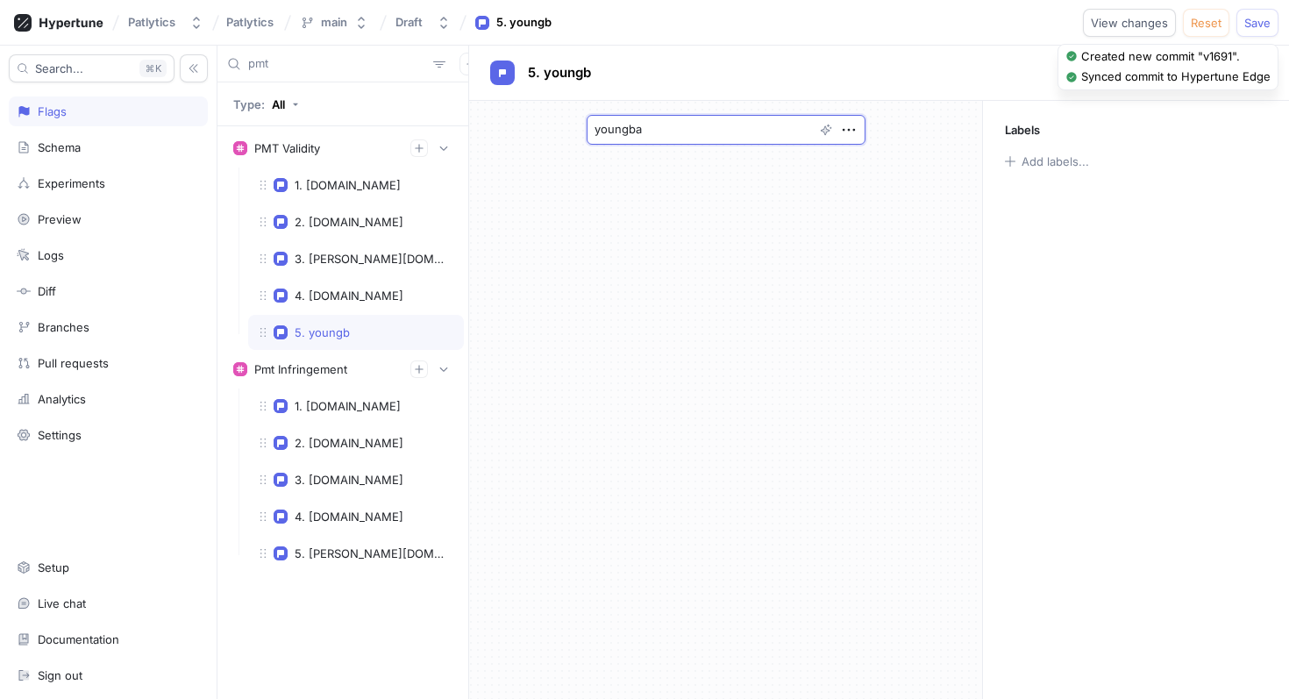
type textarea "x"
type textarea "youngbasi"
type textarea "x"
type textarea "youngbasil"
type textarea "x"
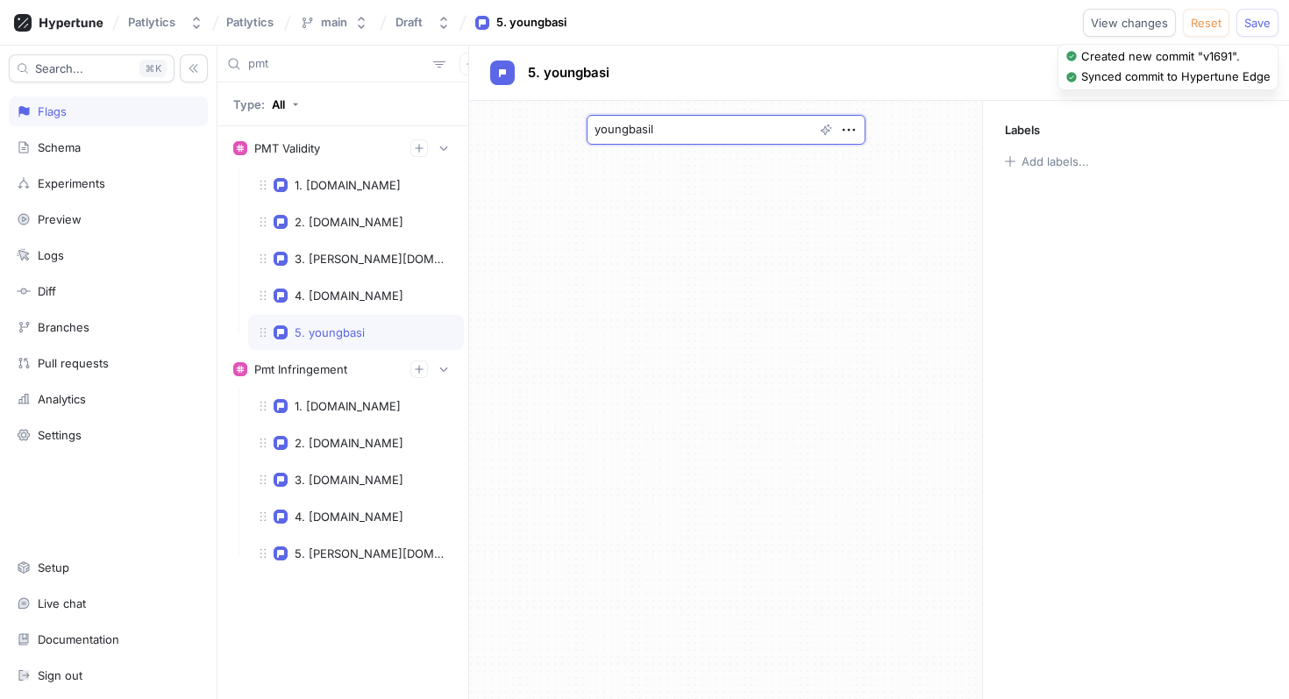
type textarea "youngbasile"
type textarea "x"
type textarea "youngbasile."
type textarea "x"
type textarea "[DOMAIN_NAME]"
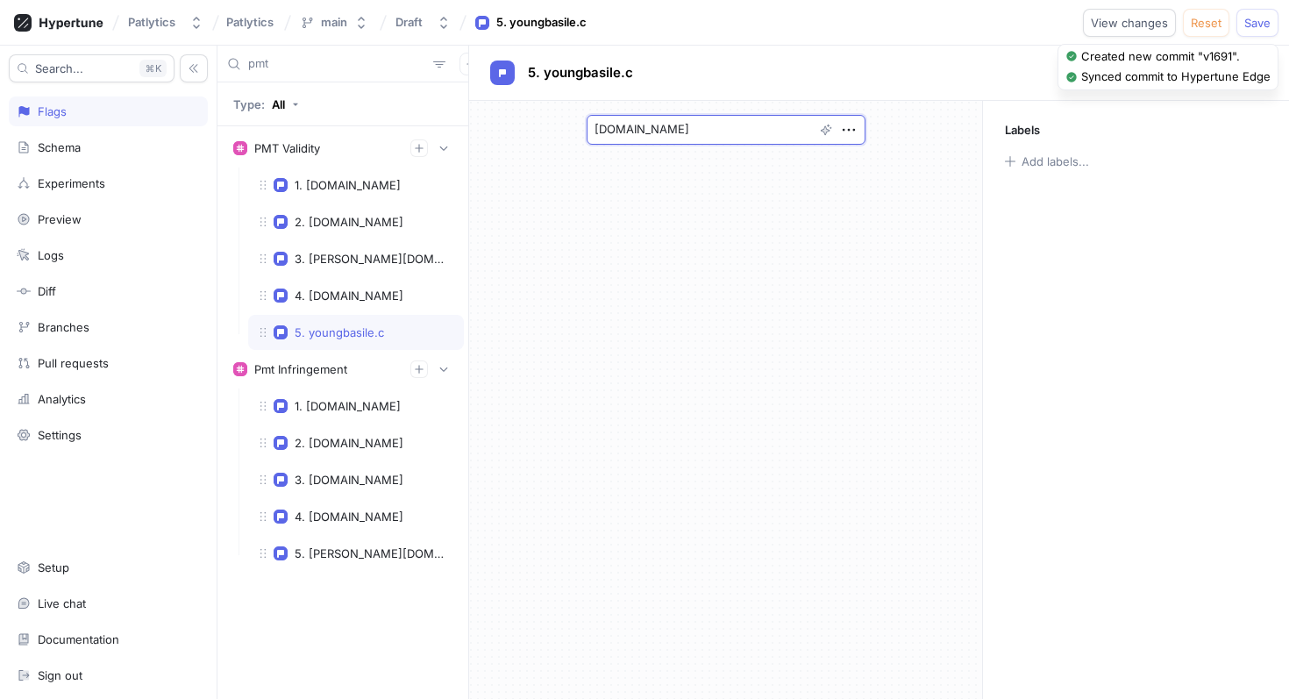
type textarea "x"
type textarea "[DOMAIN_NAME]"
click at [1254, 23] on span "Save" at bounding box center [1258, 23] width 26 height 11
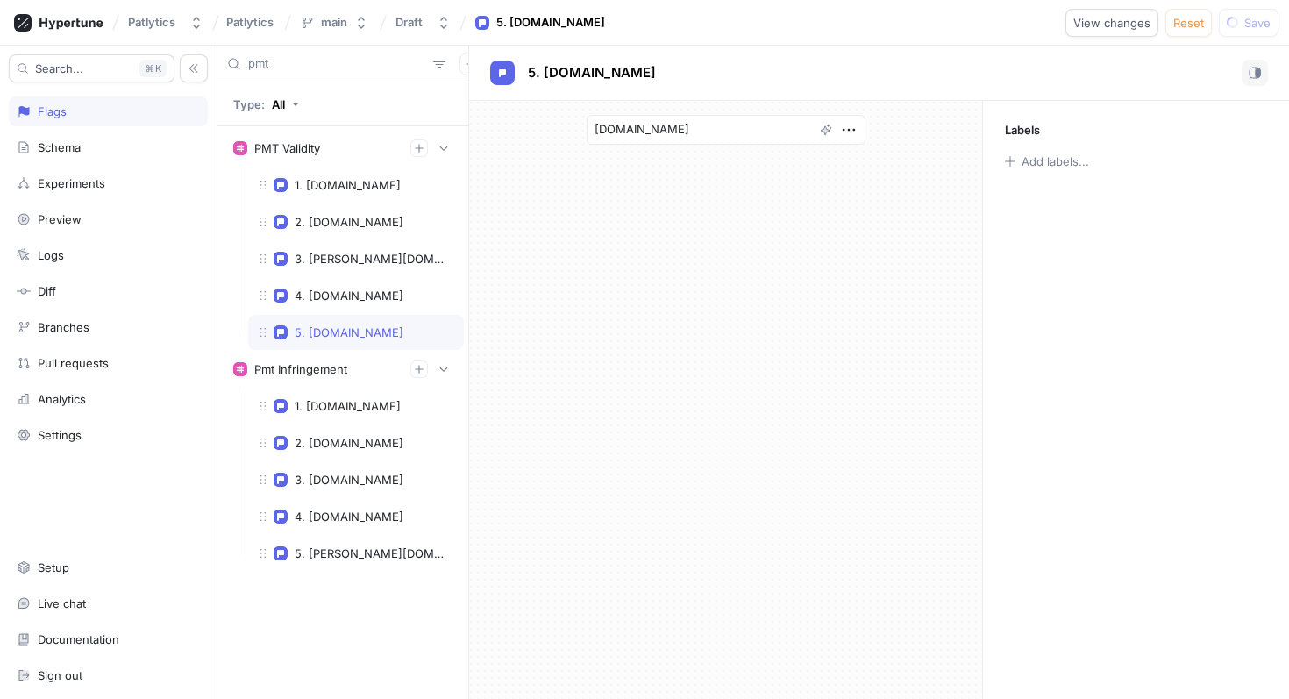
type textarea "x"
